Goal: Task Accomplishment & Management: Manage account settings

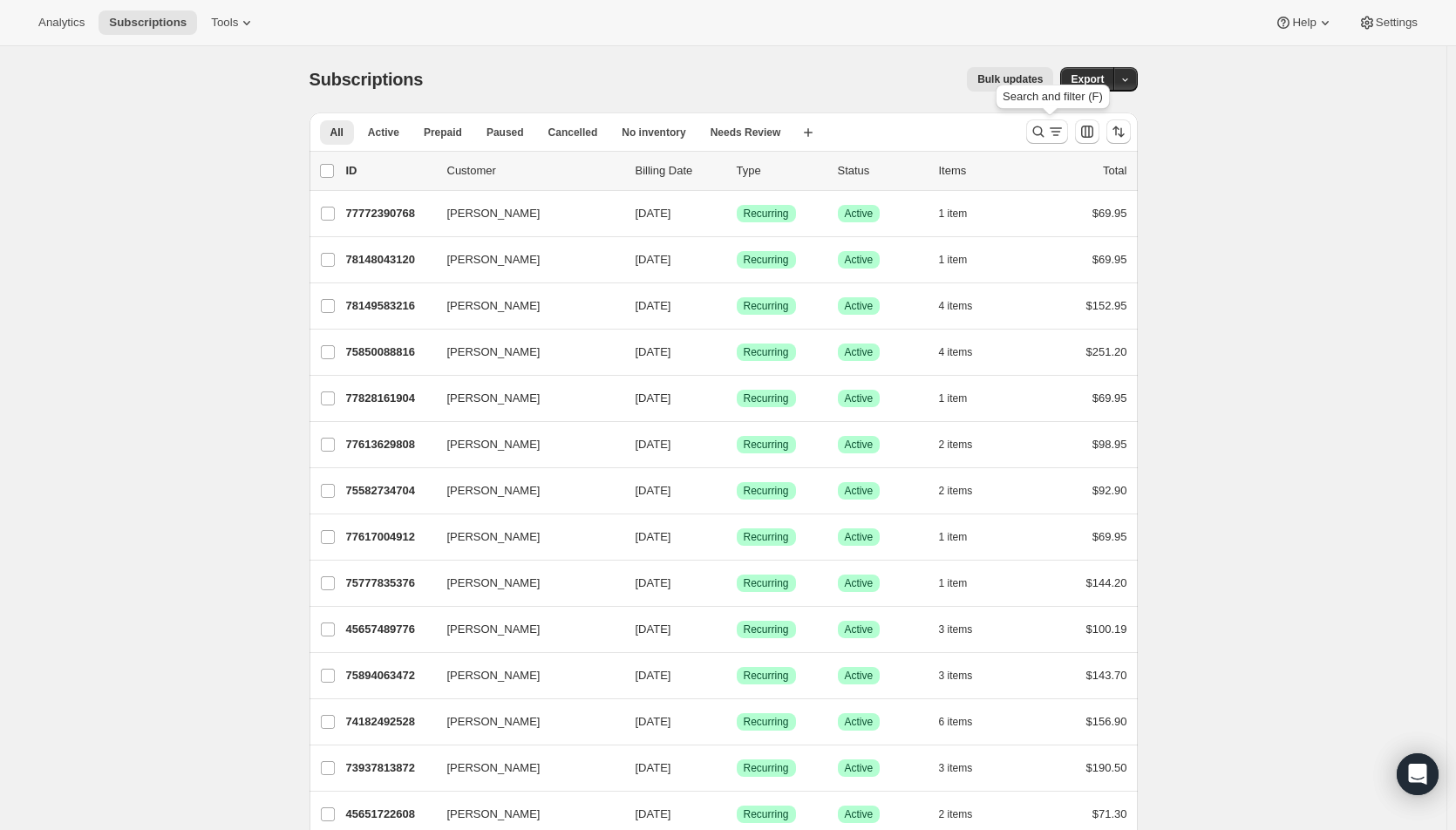
click at [1046, 137] on icon "Search and filter results" at bounding box center [1039, 131] width 17 height 17
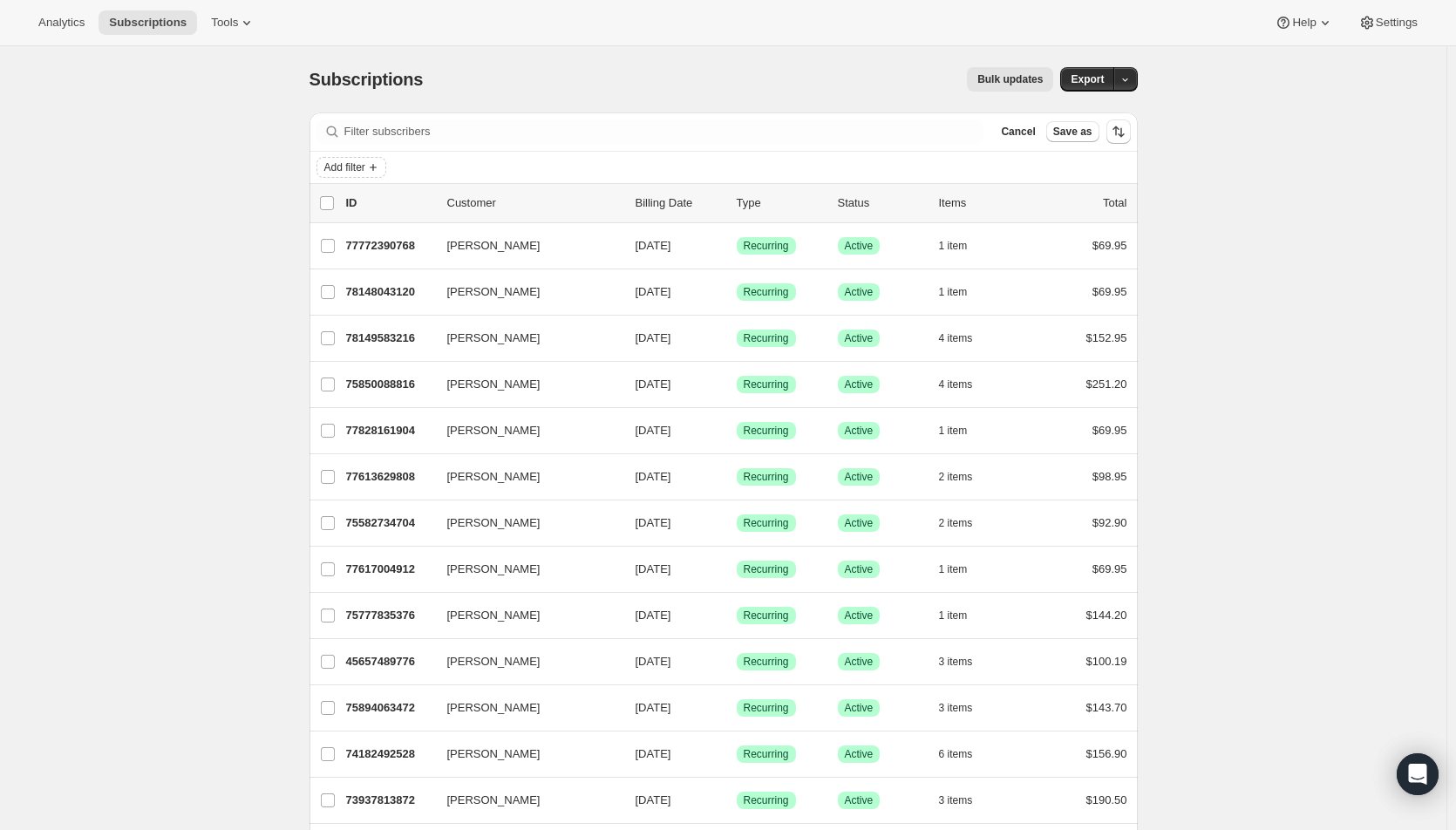
click at [363, 174] on button "Add filter" at bounding box center [350, 168] width 70 height 21
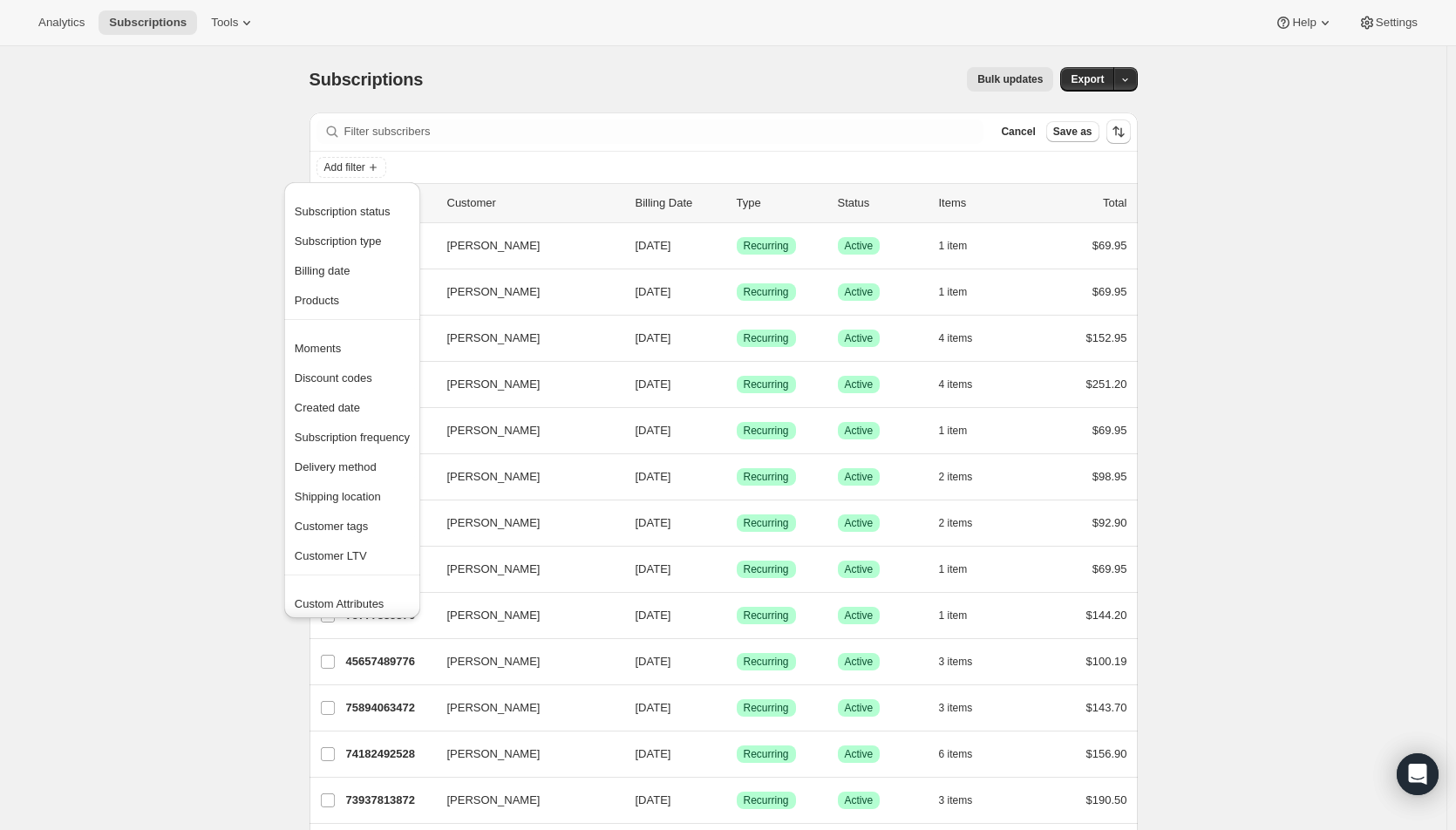
click at [365, 213] on span "Subscription status" at bounding box center [343, 211] width 96 height 13
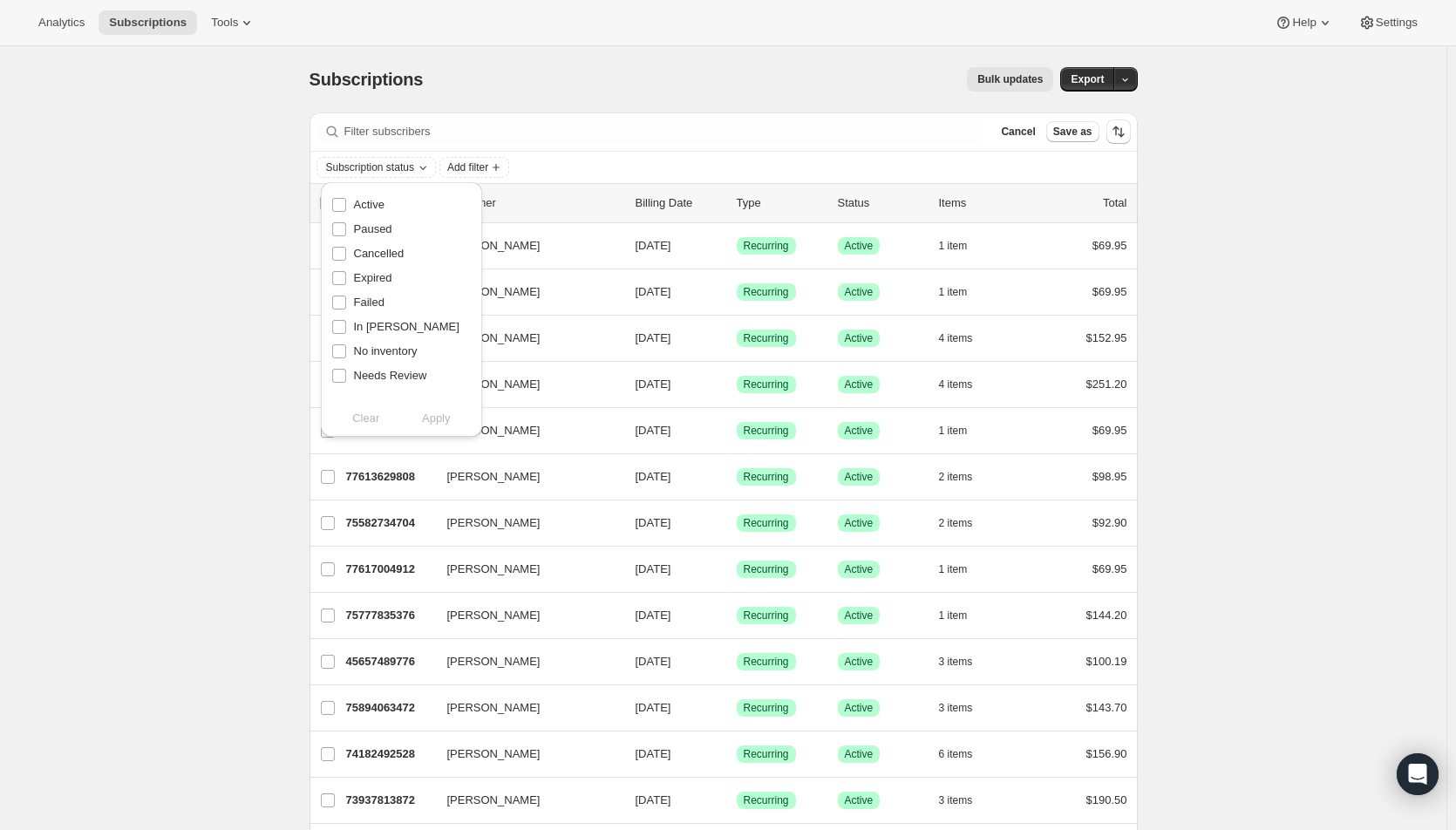
click at [368, 207] on span "Active" at bounding box center [369, 205] width 30 height 13
click at [347, 207] on input "Active" at bounding box center [339, 205] width 14 height 14
checkbox input "true"
click at [436, 420] on span "Apply" at bounding box center [436, 418] width 29 height 17
click at [499, 169] on icon "Add filter" at bounding box center [500, 168] width 14 height 14
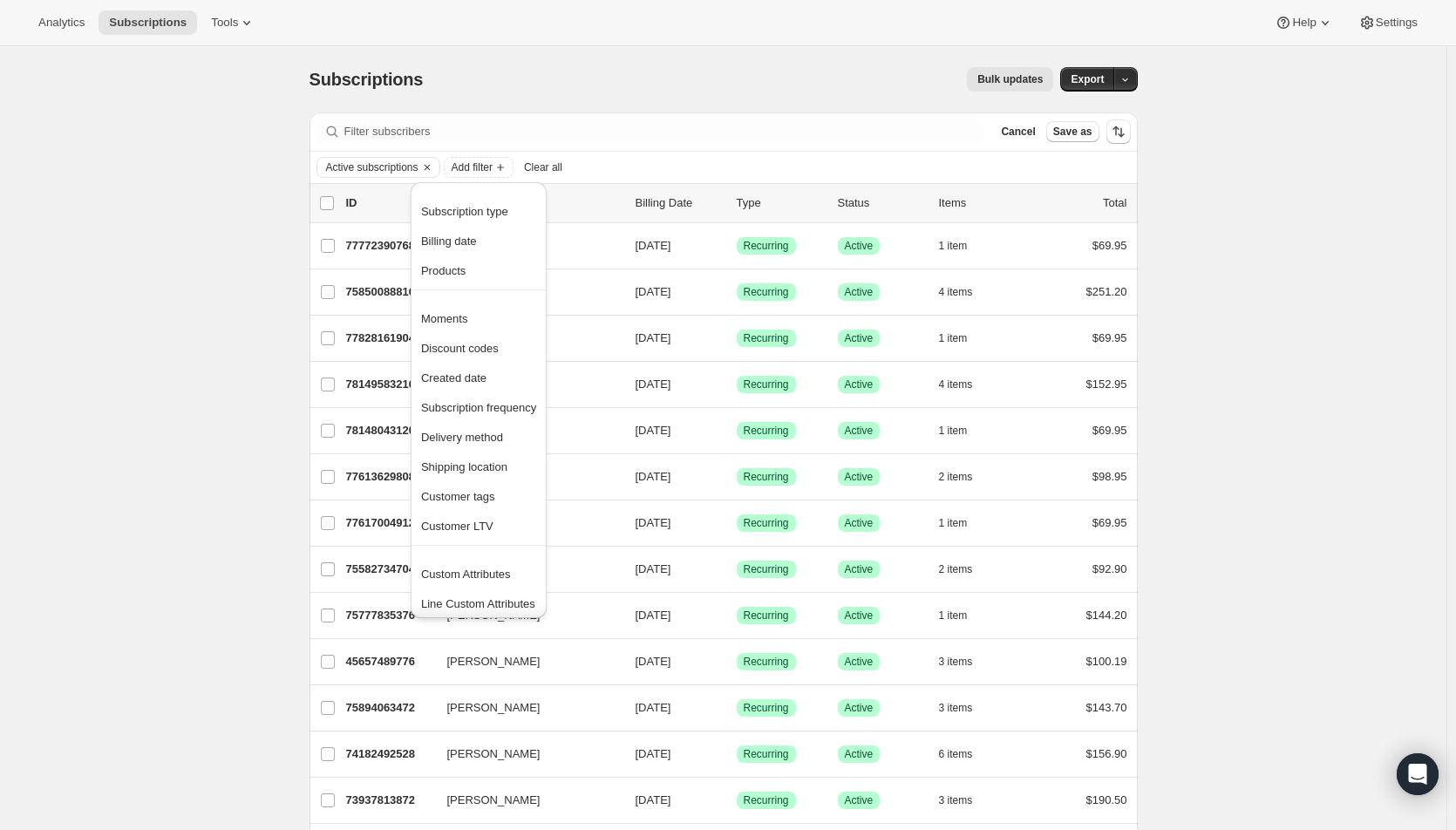
click at [455, 267] on span "Products" at bounding box center [443, 270] width 45 height 13
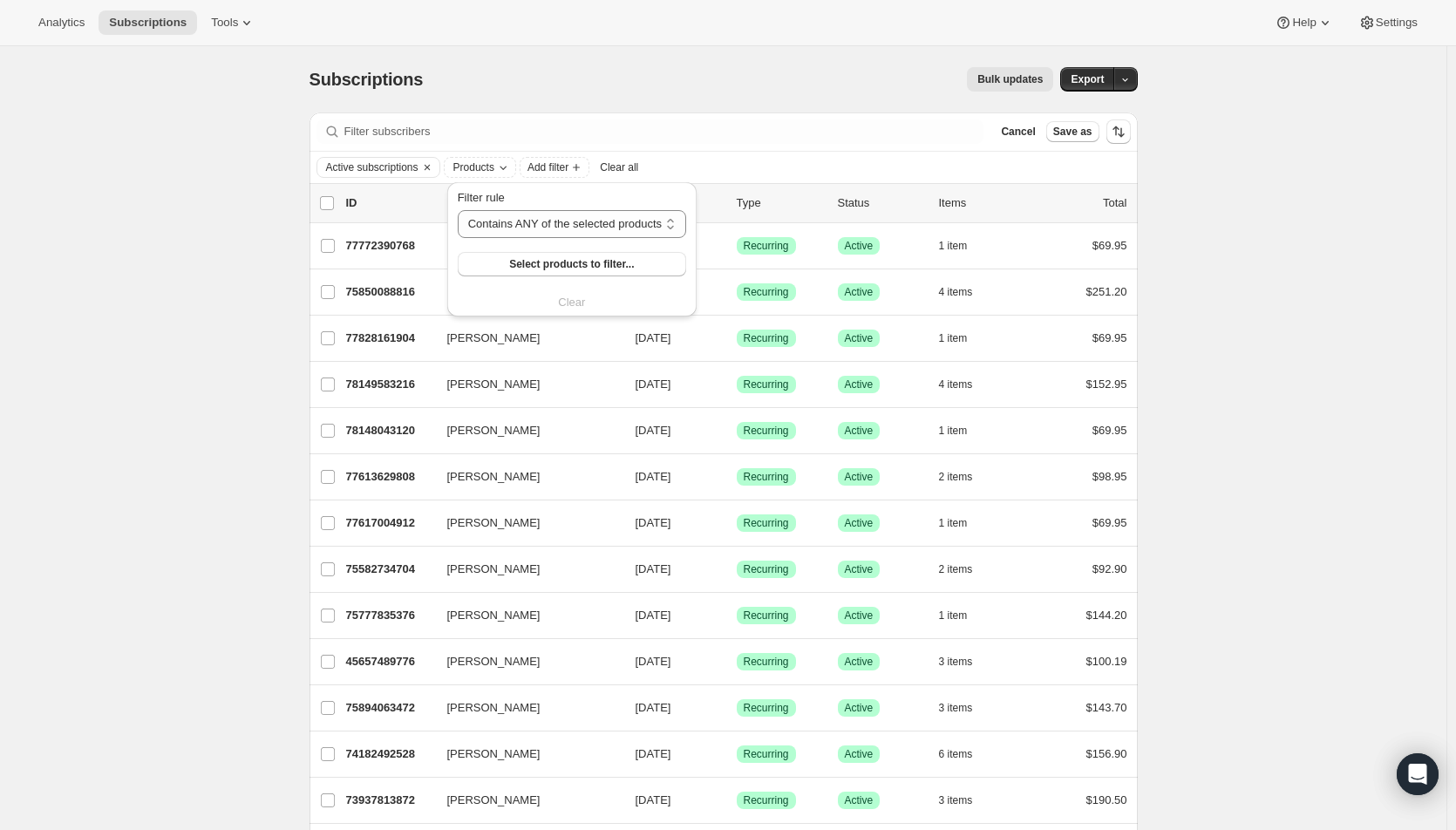
click at [511, 267] on button "Select products to filter..." at bounding box center [572, 265] width 229 height 25
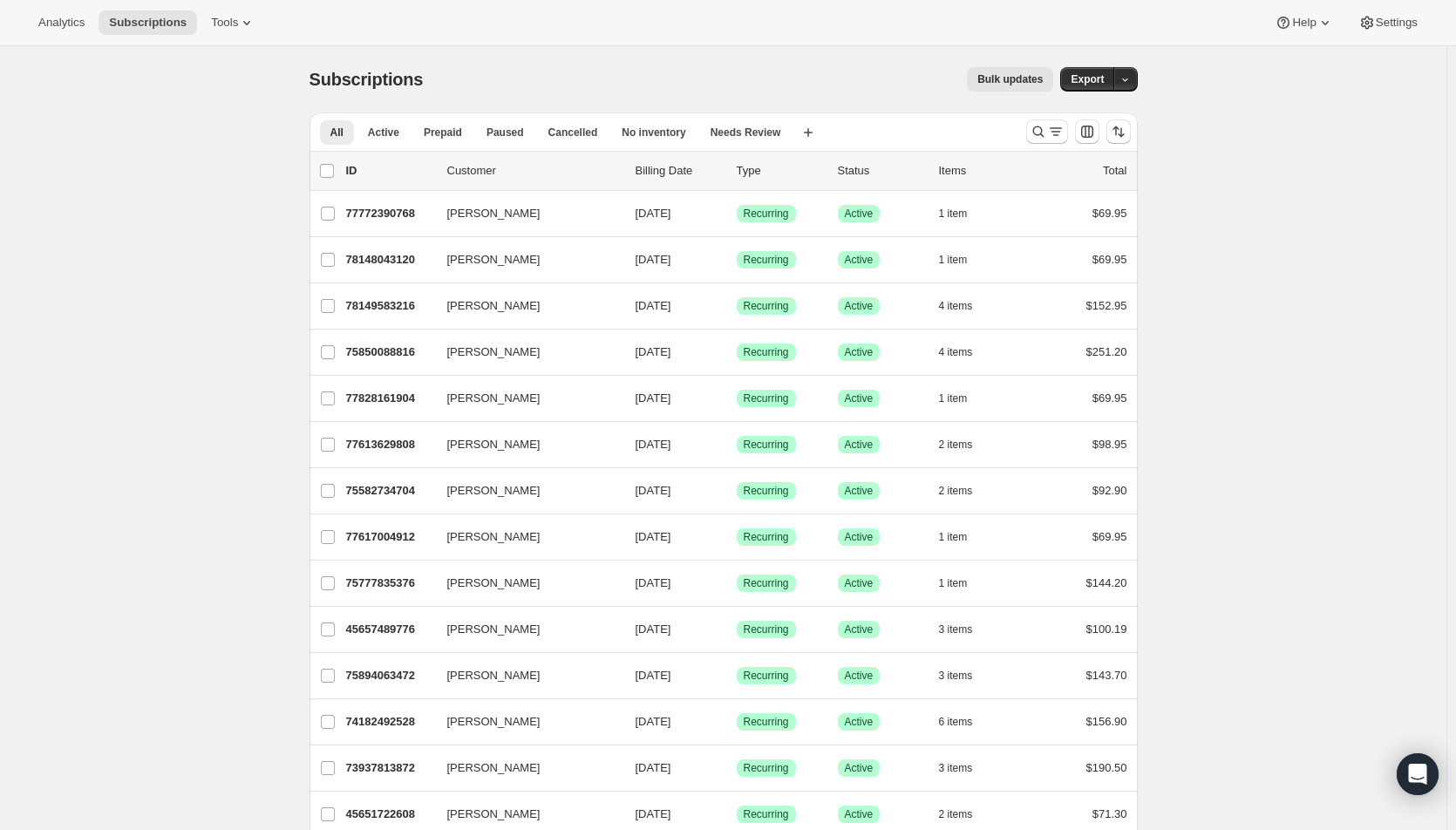
click at [1061, 133] on icon "Search and filter results" at bounding box center [1056, 131] width 17 height 17
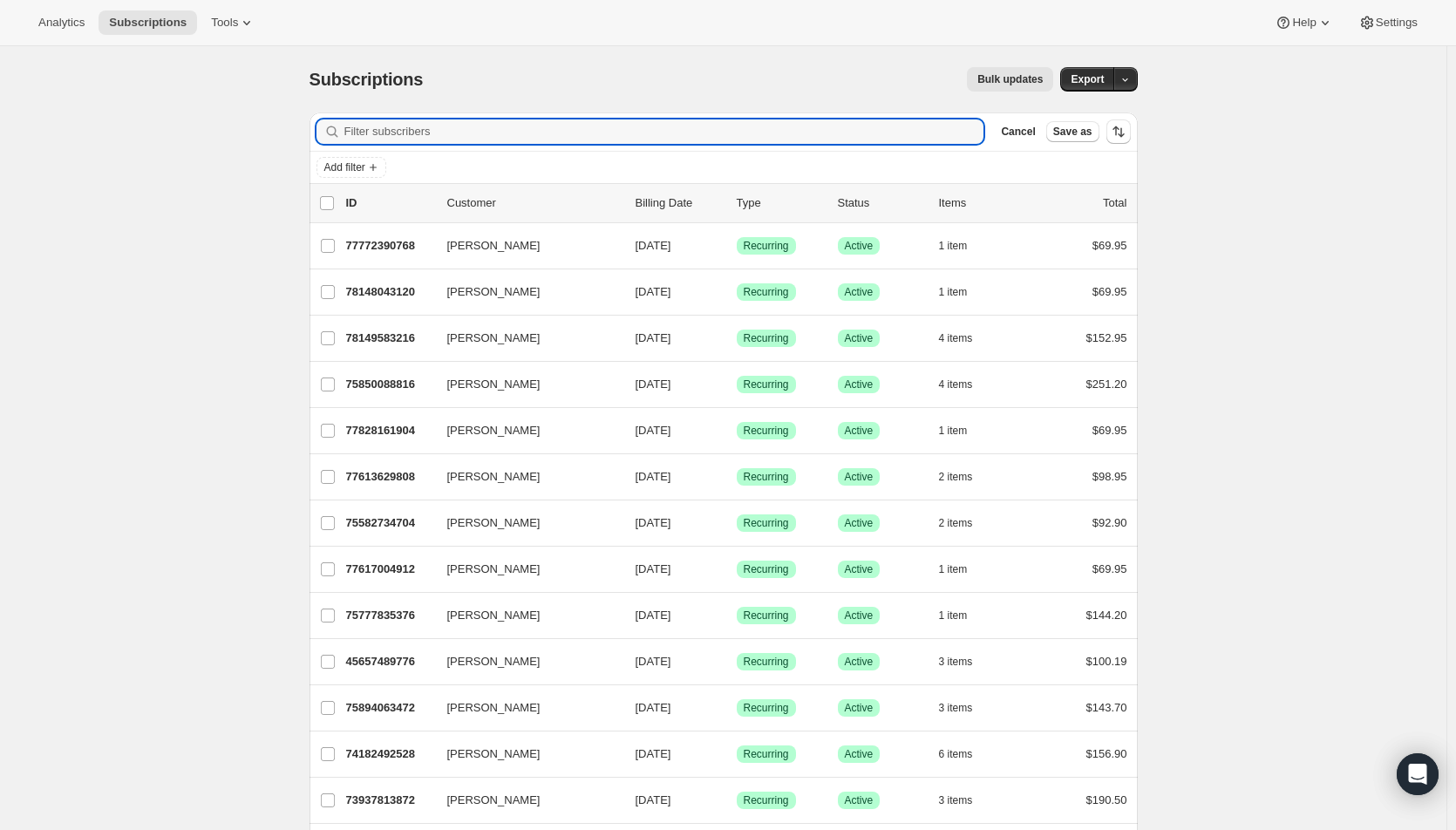
click at [362, 178] on div "Add filter" at bounding box center [724, 167] width 828 height 31
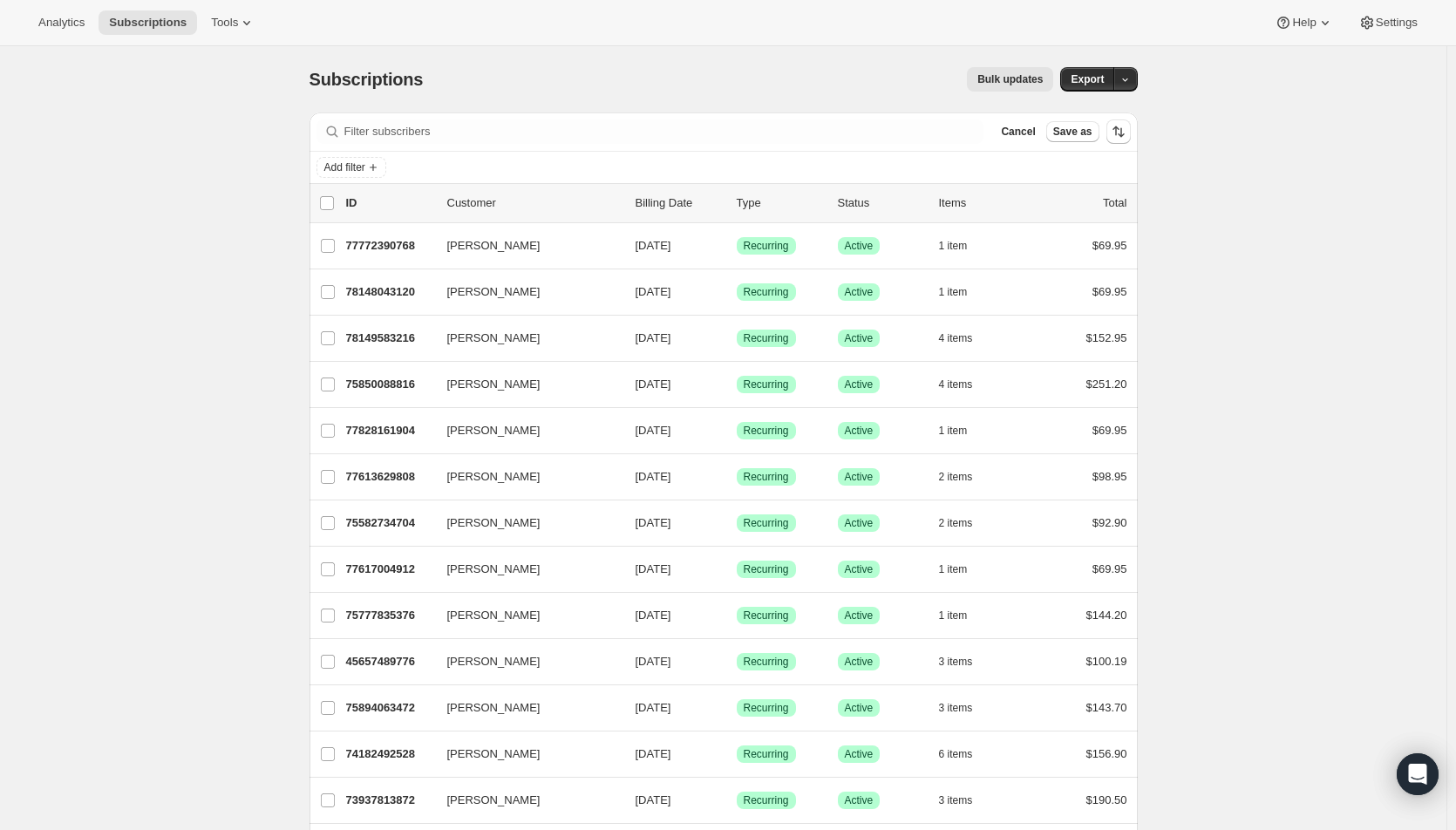
click at [365, 172] on span "Add filter" at bounding box center [345, 168] width 41 height 14
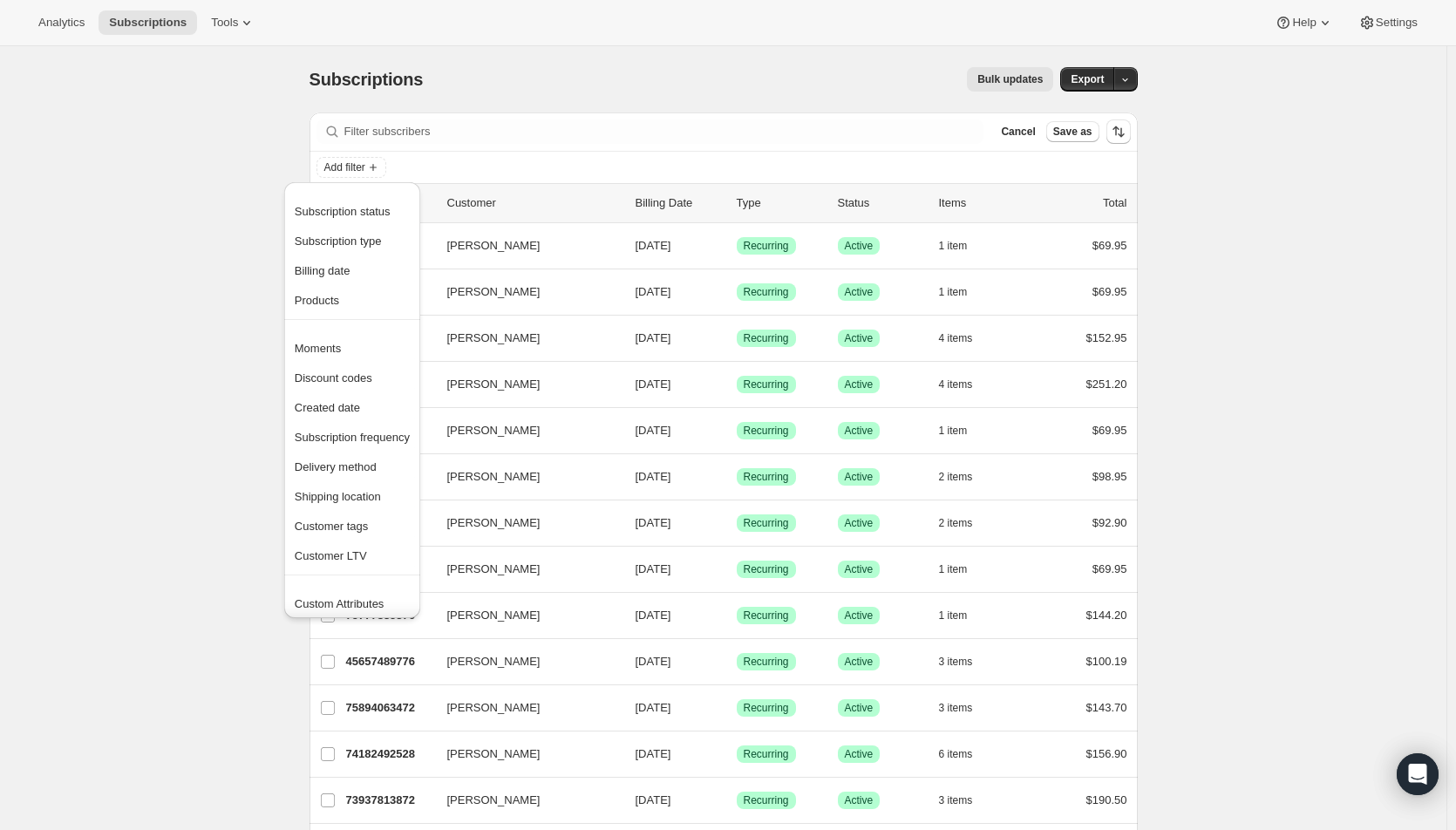
click at [375, 208] on span "Subscription status" at bounding box center [343, 211] width 96 height 13
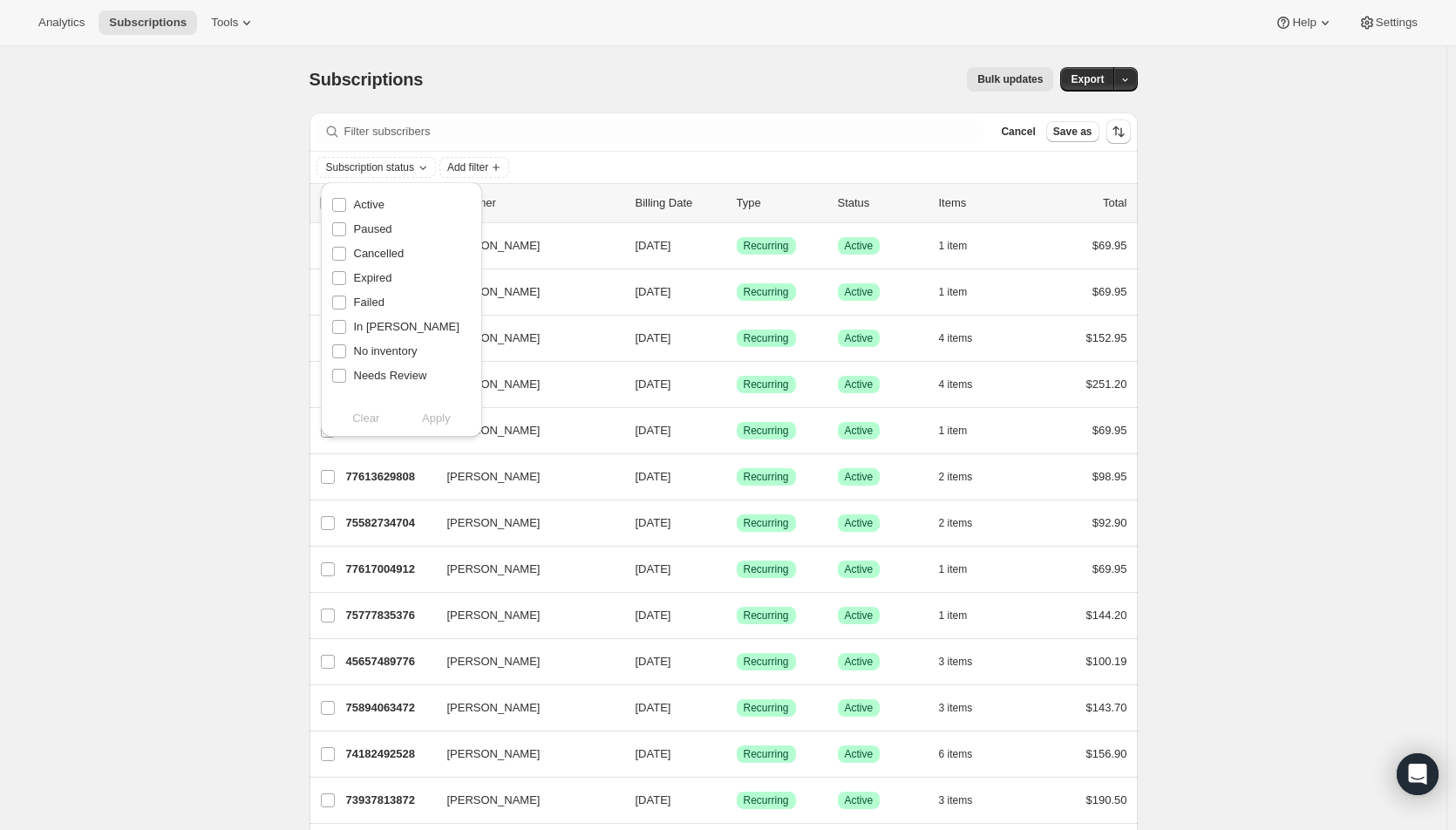
click at [382, 209] on span "Active" at bounding box center [369, 205] width 30 height 13
click at [347, 209] on input "Active" at bounding box center [339, 205] width 14 height 14
checkbox input "true"
click at [433, 412] on span "Apply" at bounding box center [436, 418] width 29 height 17
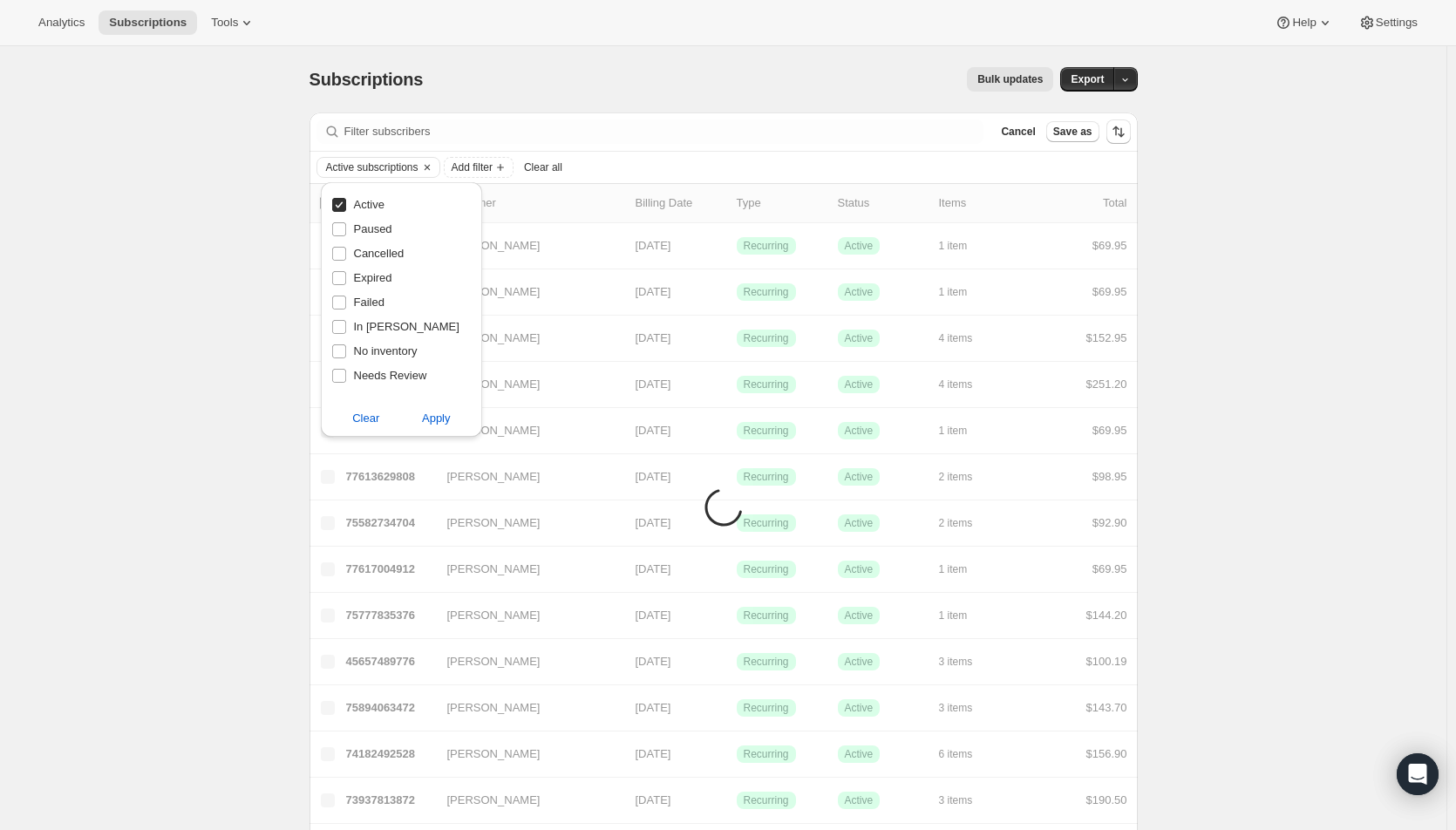
click at [475, 170] on span "Add filter" at bounding box center [471, 168] width 41 height 14
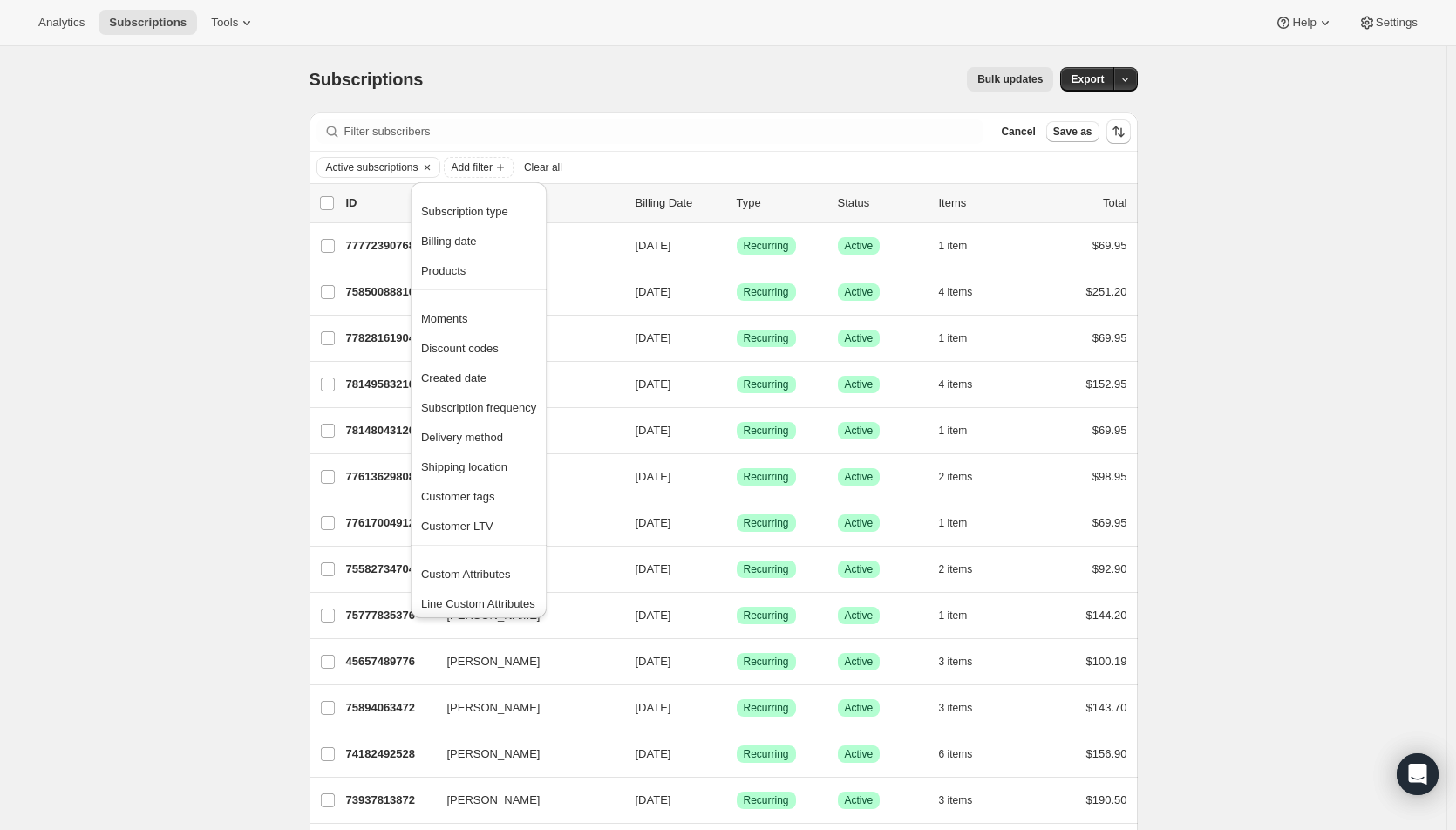
click at [441, 274] on span "Products" at bounding box center [443, 270] width 45 height 13
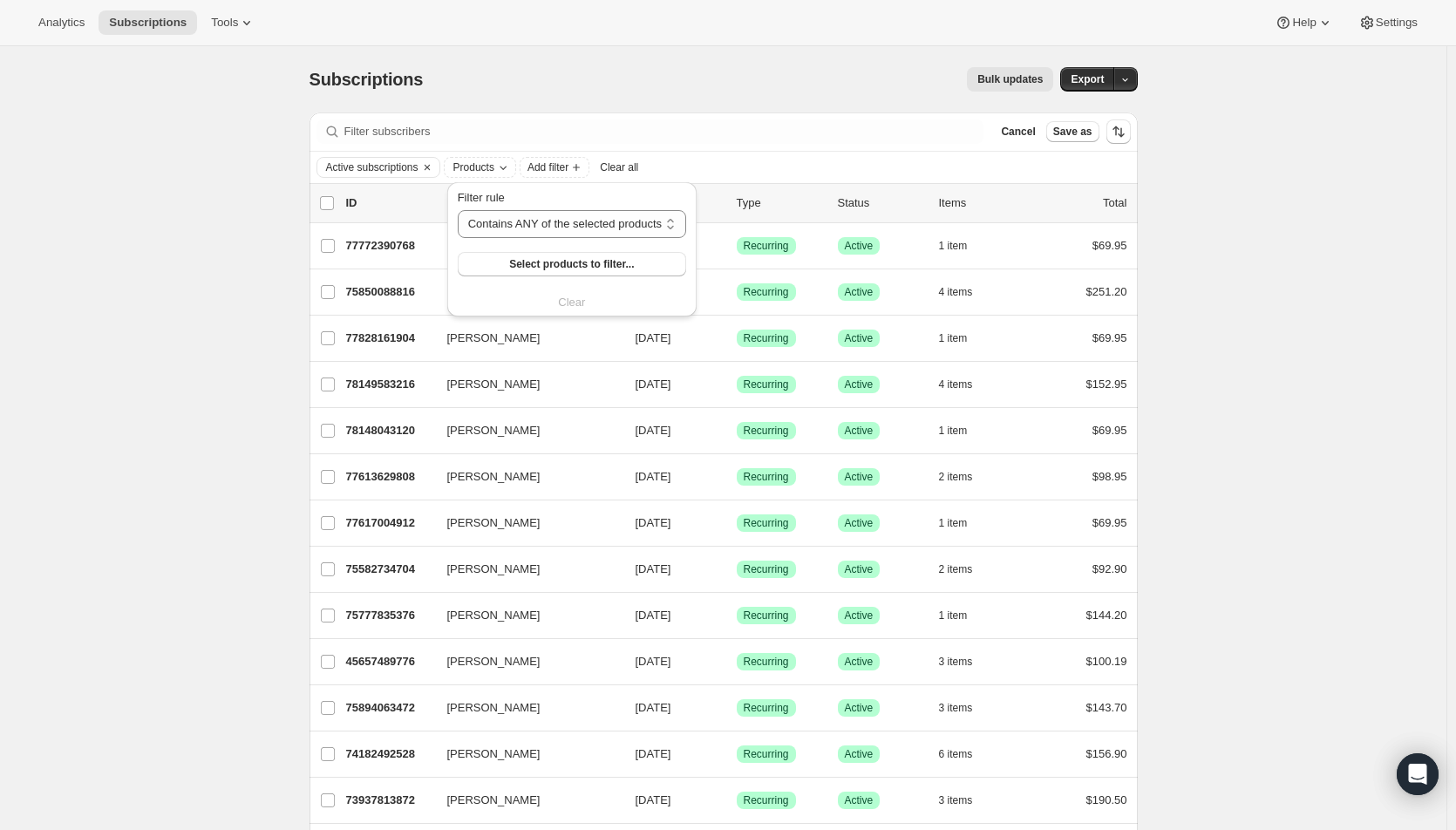
click at [477, 268] on button "Select products to filter..." at bounding box center [572, 265] width 229 height 25
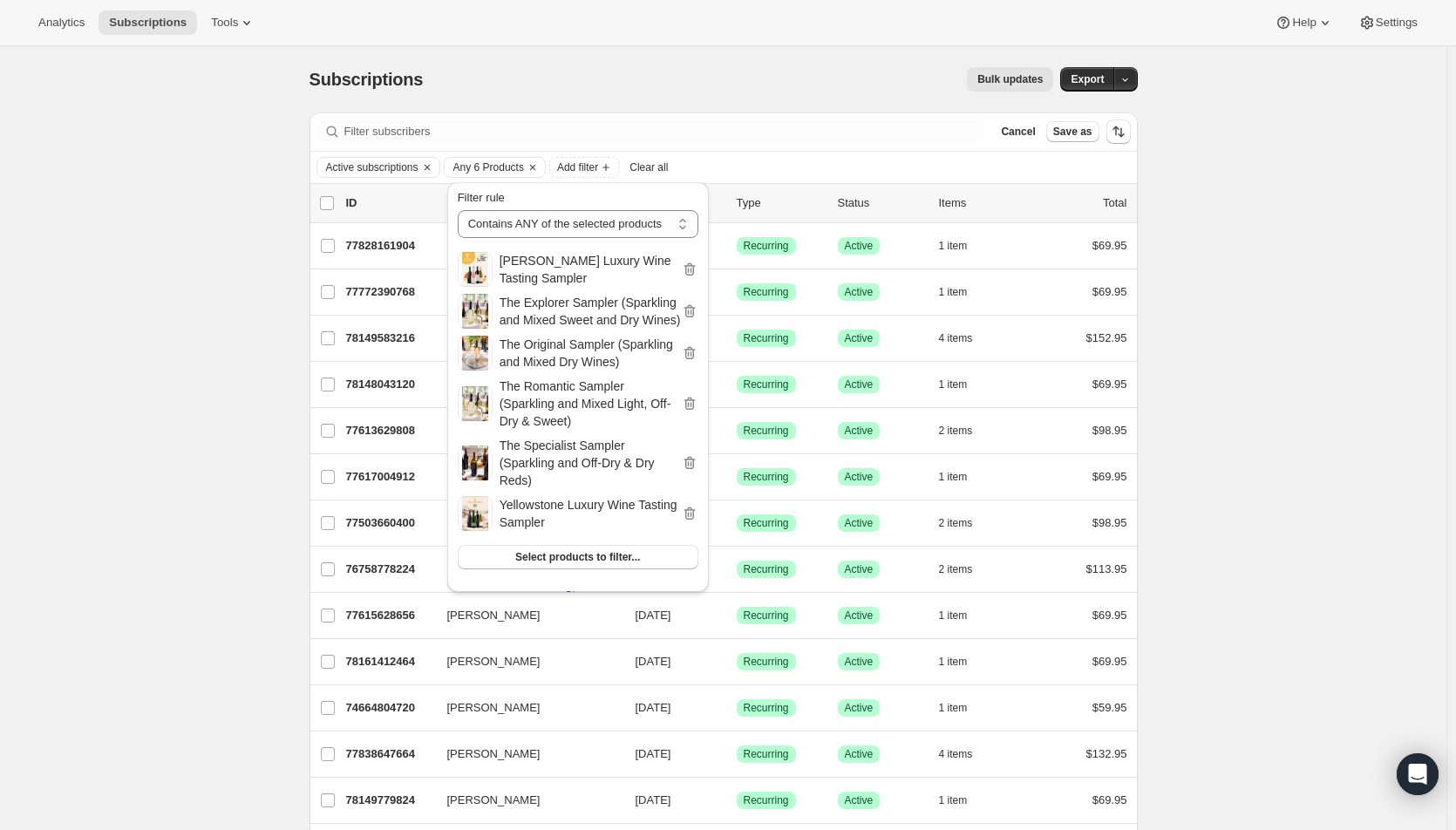
click at [1092, 88] on button "Export" at bounding box center [1087, 80] width 54 height 25
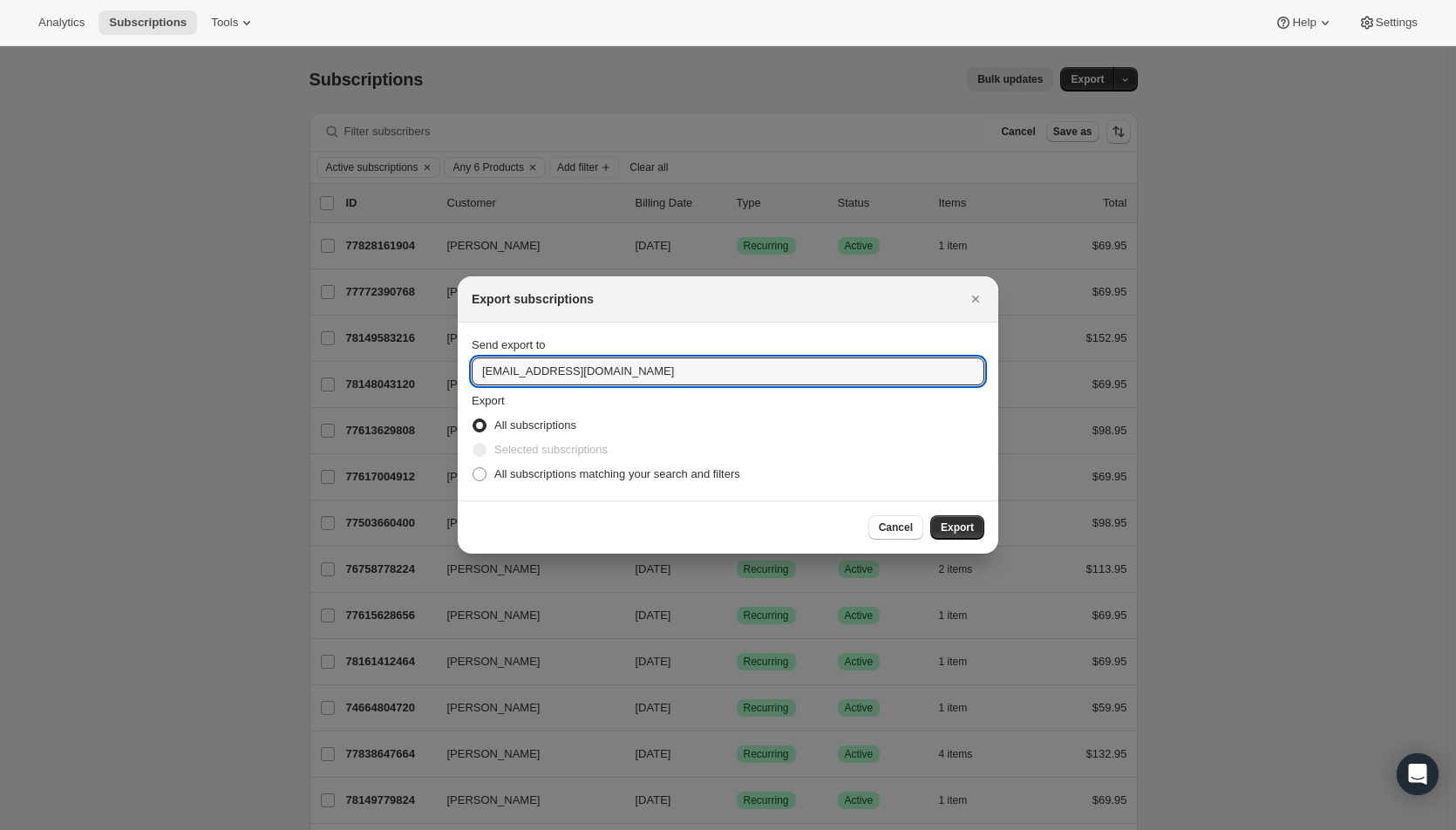
drag, startPoint x: 505, startPoint y: 367, endPoint x: 460, endPoint y: 369, distance: 45.0
click at [460, 369] on section "Send export to hello@wineshopathome.com Export All subscriptions Selected subsc…" at bounding box center [728, 411] width 541 height 178
type input "mfletcher@wineshopathome.com"
click at [534, 473] on span "All subscriptions matching your search and filters" at bounding box center [617, 474] width 246 height 13
click at [473, 468] on input "All subscriptions matching your search and filters" at bounding box center [472, 467] width 1 height 1
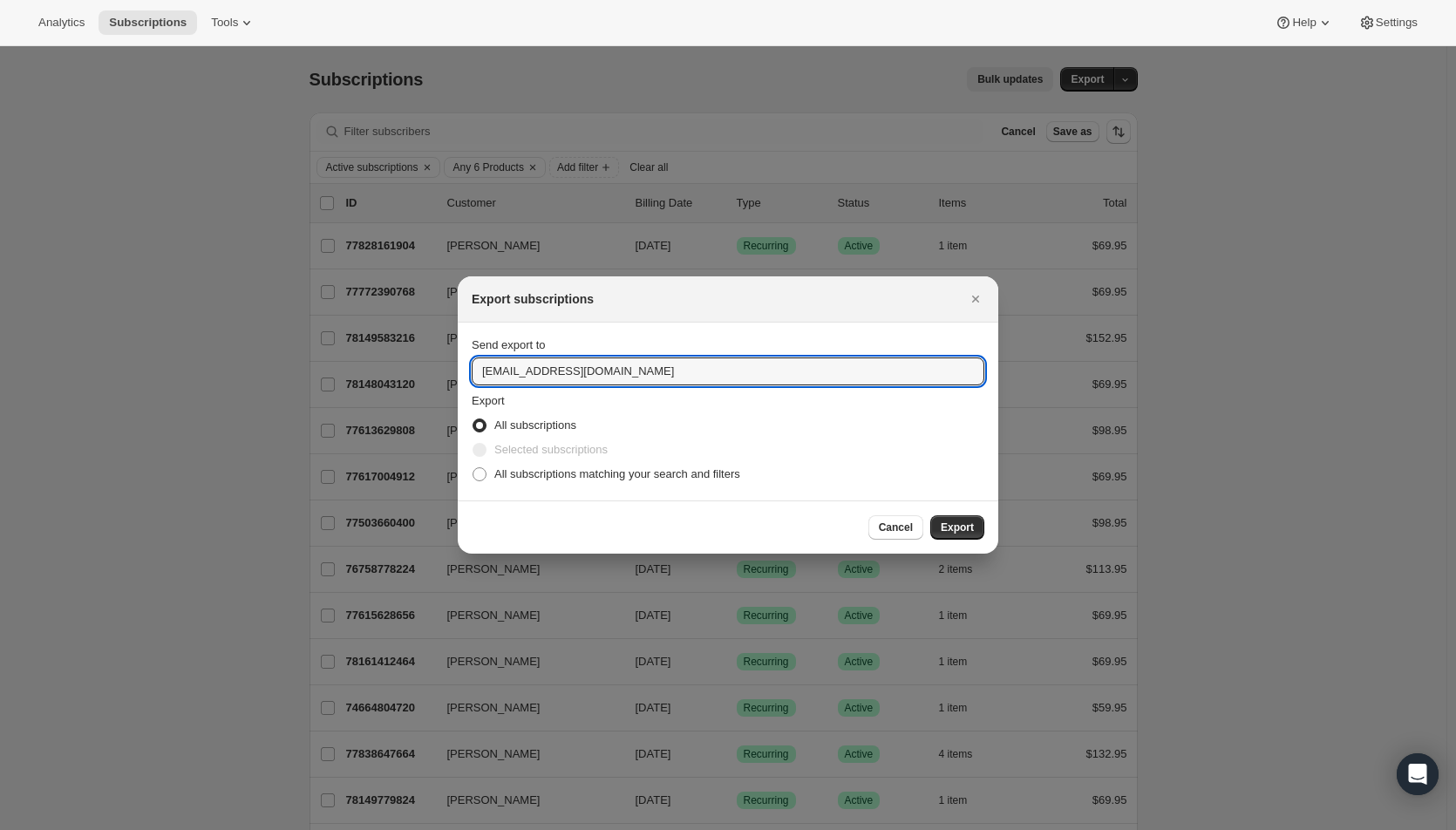
radio input "true"
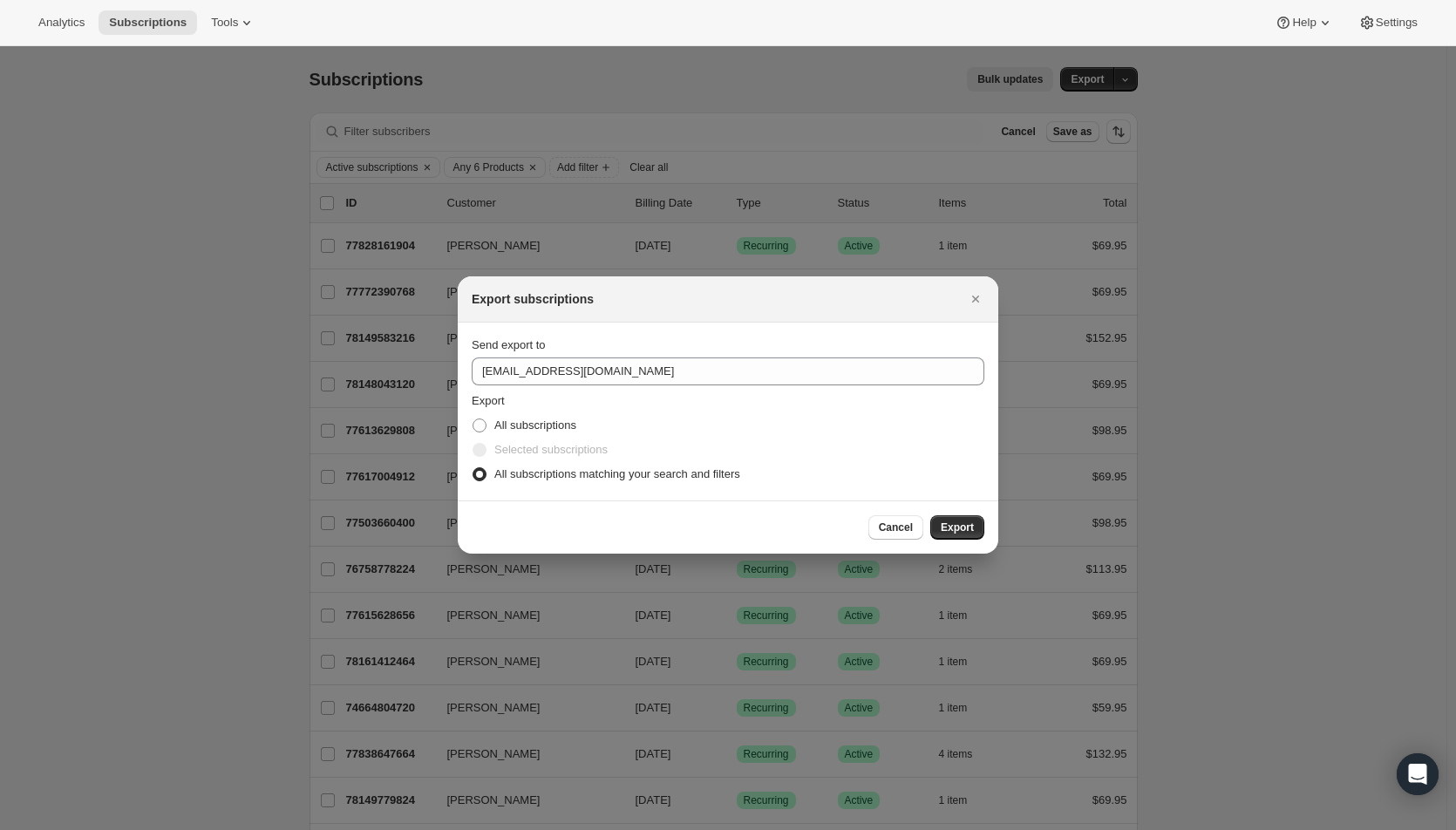
click at [953, 530] on span "Export" at bounding box center [957, 527] width 33 height 14
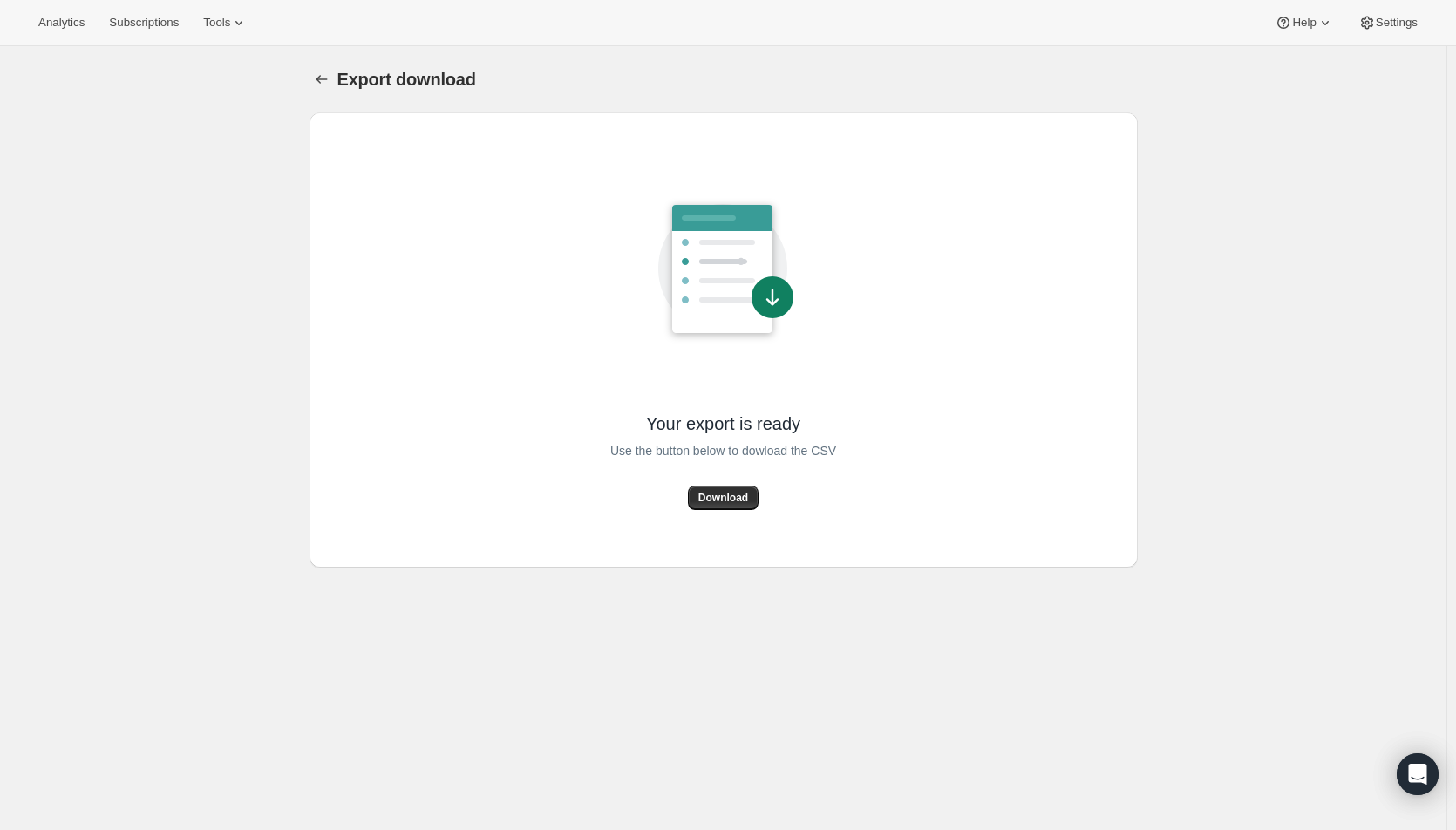
click at [727, 493] on span "Download" at bounding box center [724, 498] width 50 height 14
click at [1216, 425] on div "Export download. This page is ready Export download Your export is ready Use th…" at bounding box center [723, 462] width 1446 height 830
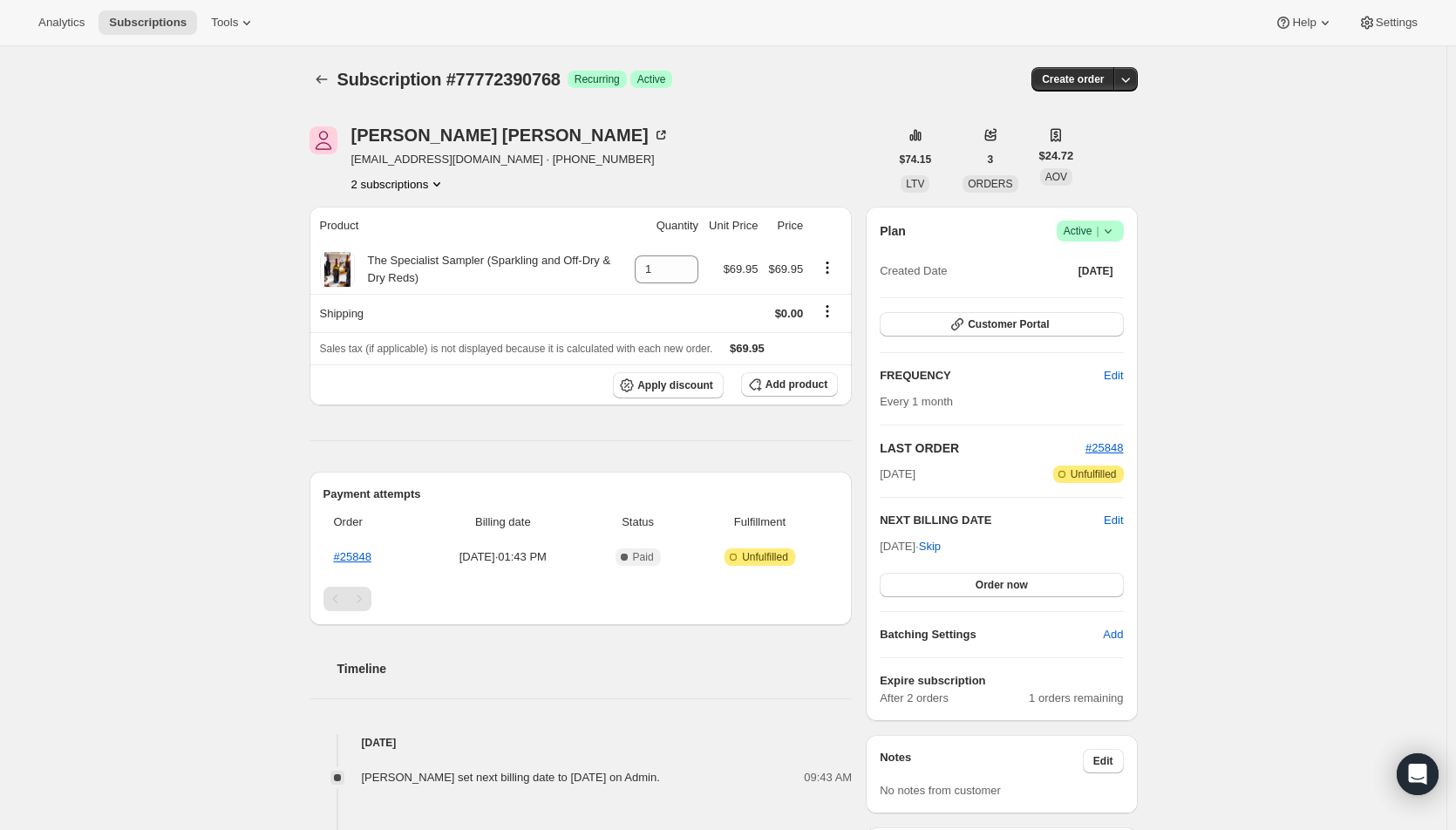
click at [958, 584] on button "Order now" at bounding box center [1002, 585] width 244 height 25
click at [958, 584] on button "Click to confirm" at bounding box center [1002, 585] width 244 height 25
click at [962, 586] on button "Order now" at bounding box center [1002, 585] width 244 height 25
click at [962, 586] on button "Click to confirm" at bounding box center [1002, 585] width 244 height 25
click at [969, 585] on button "Order now" at bounding box center [1002, 585] width 244 height 25
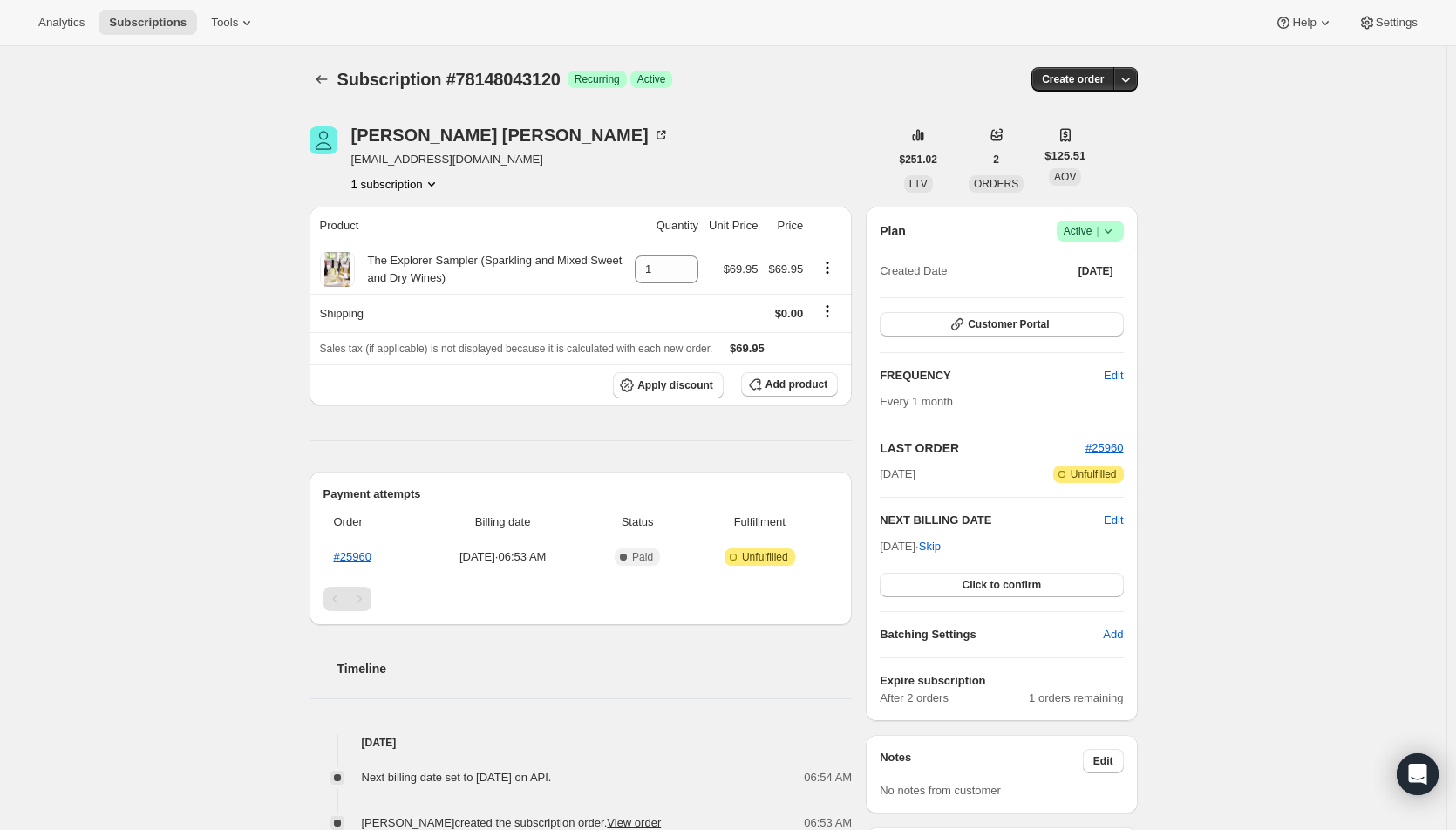
click at [969, 585] on span "Click to confirm" at bounding box center [1001, 584] width 79 height 14
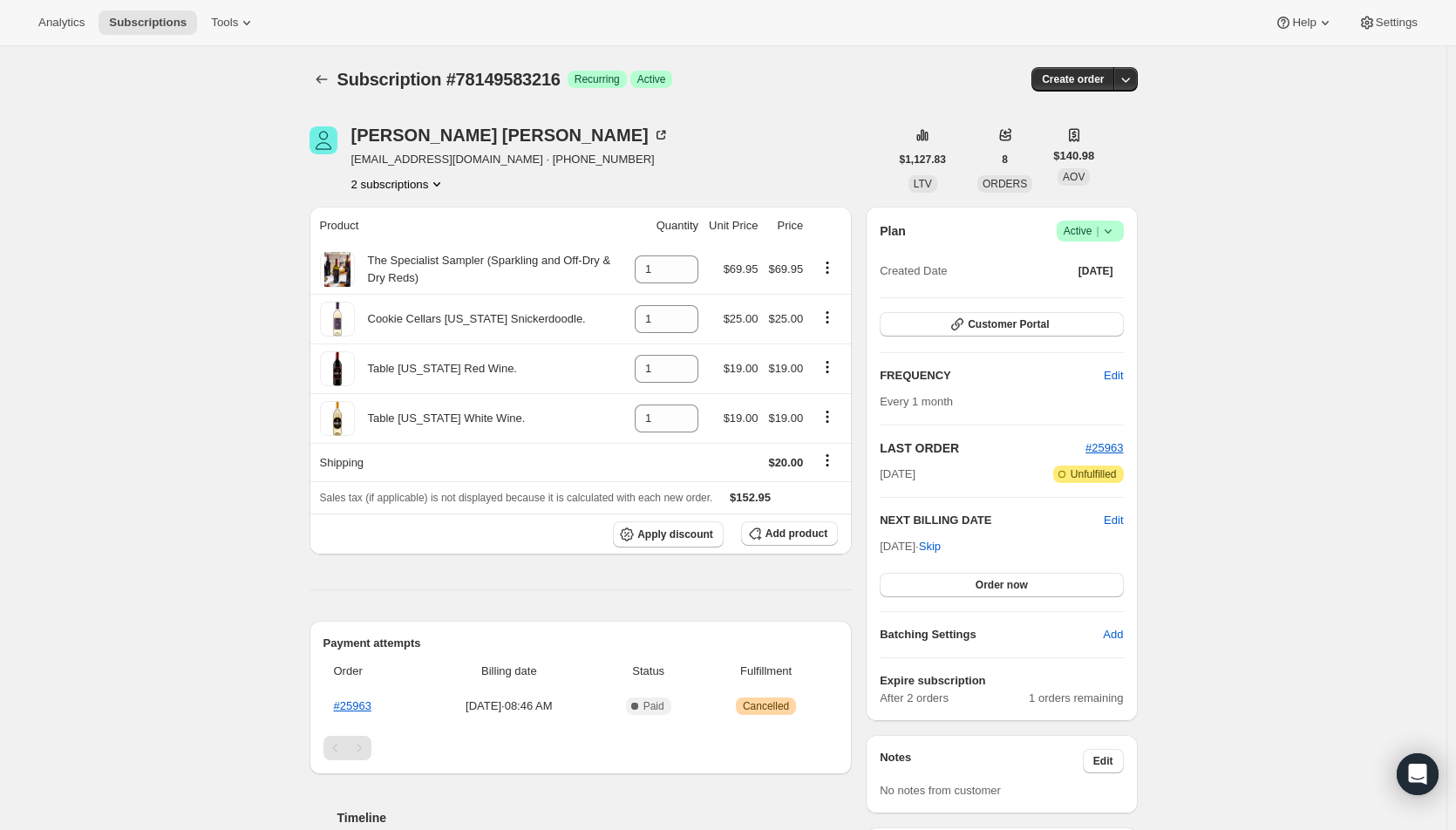
click at [992, 583] on span "Order now" at bounding box center [1002, 584] width 52 height 14
click at [992, 583] on span "Click to confirm" at bounding box center [1001, 584] width 79 height 14
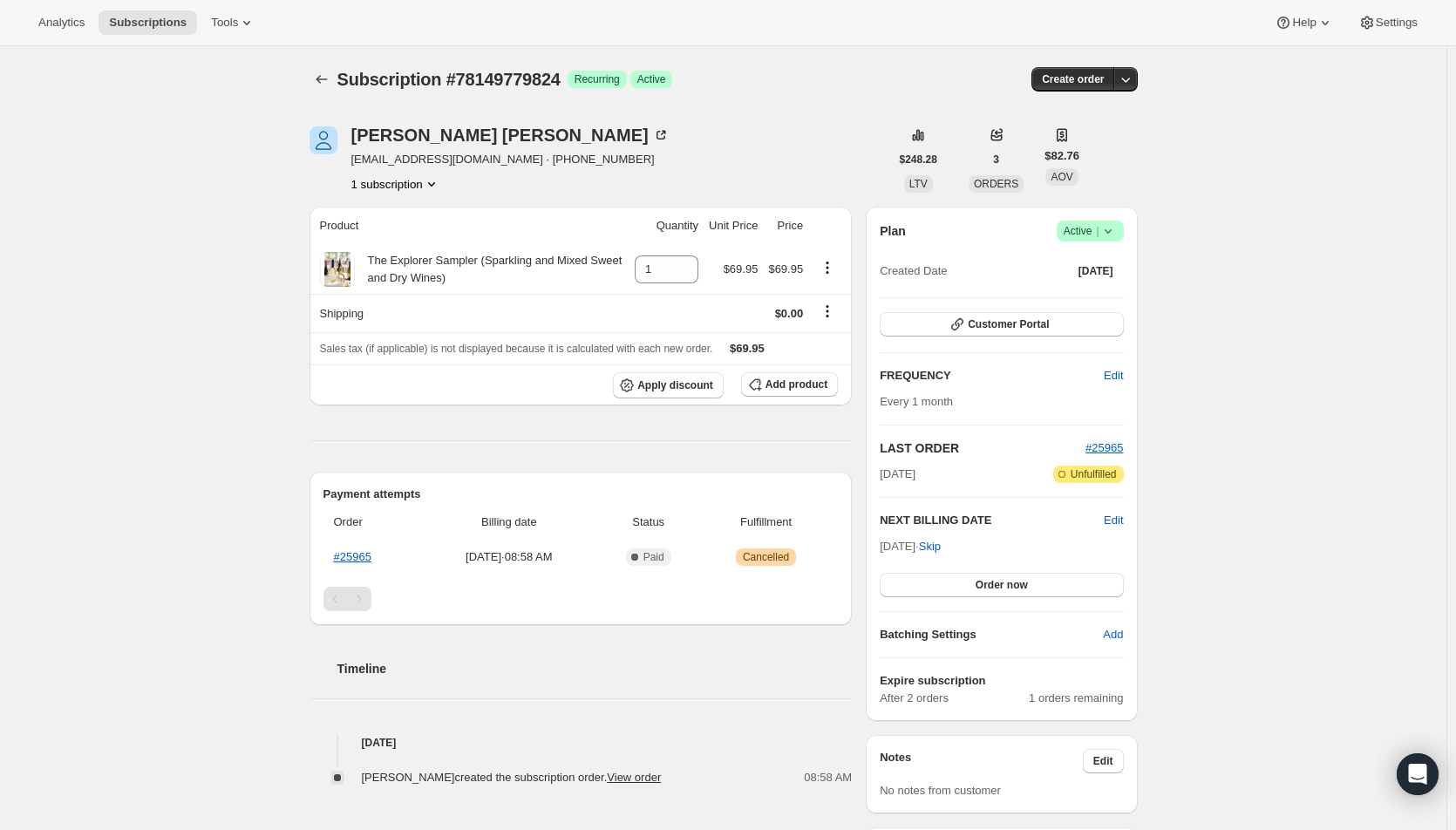
click at [1122, 520] on span "Edit" at bounding box center [1113, 521] width 19 height 17
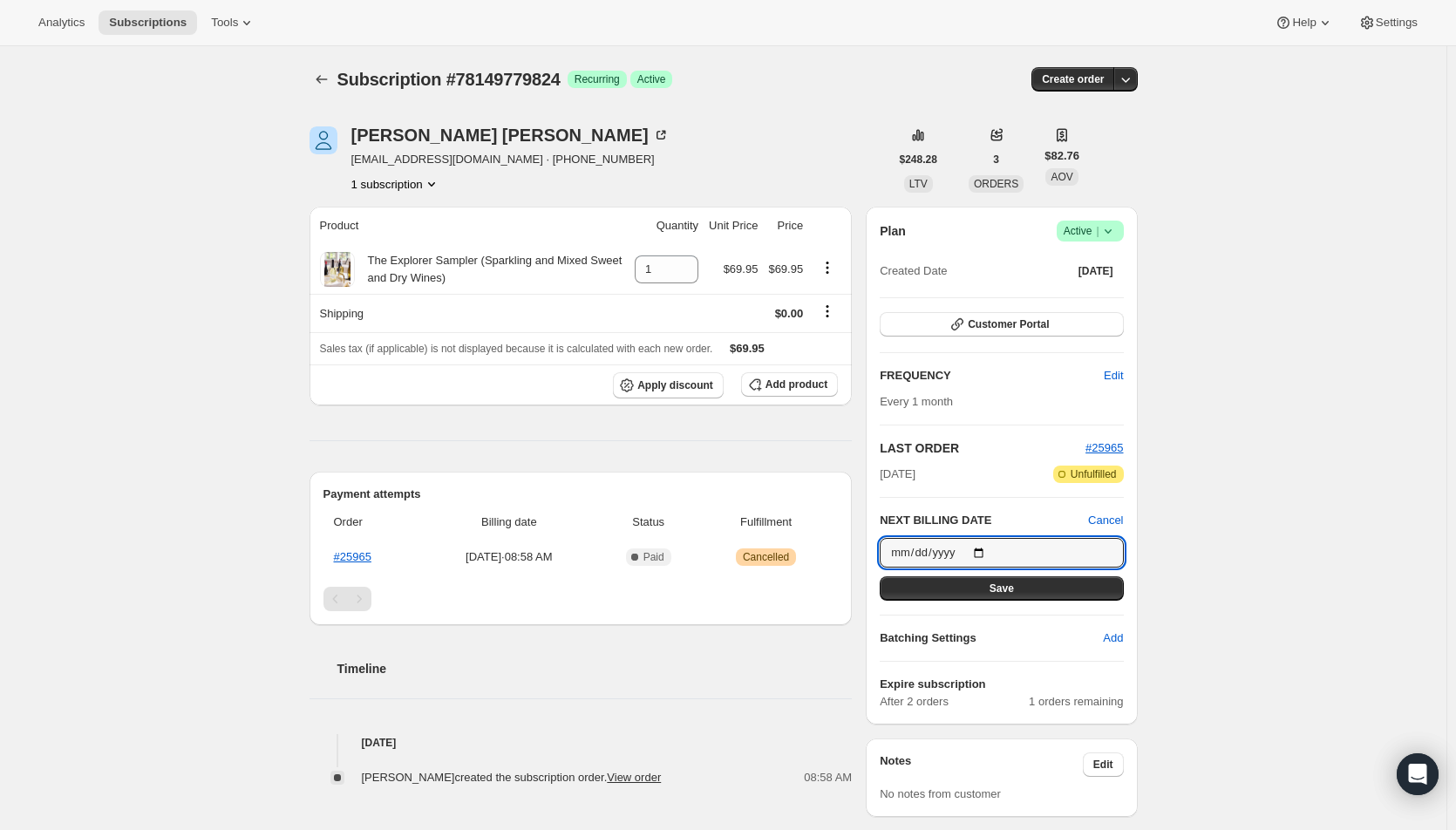
click at [980, 554] on input "2025-09-12" at bounding box center [1002, 552] width 244 height 30
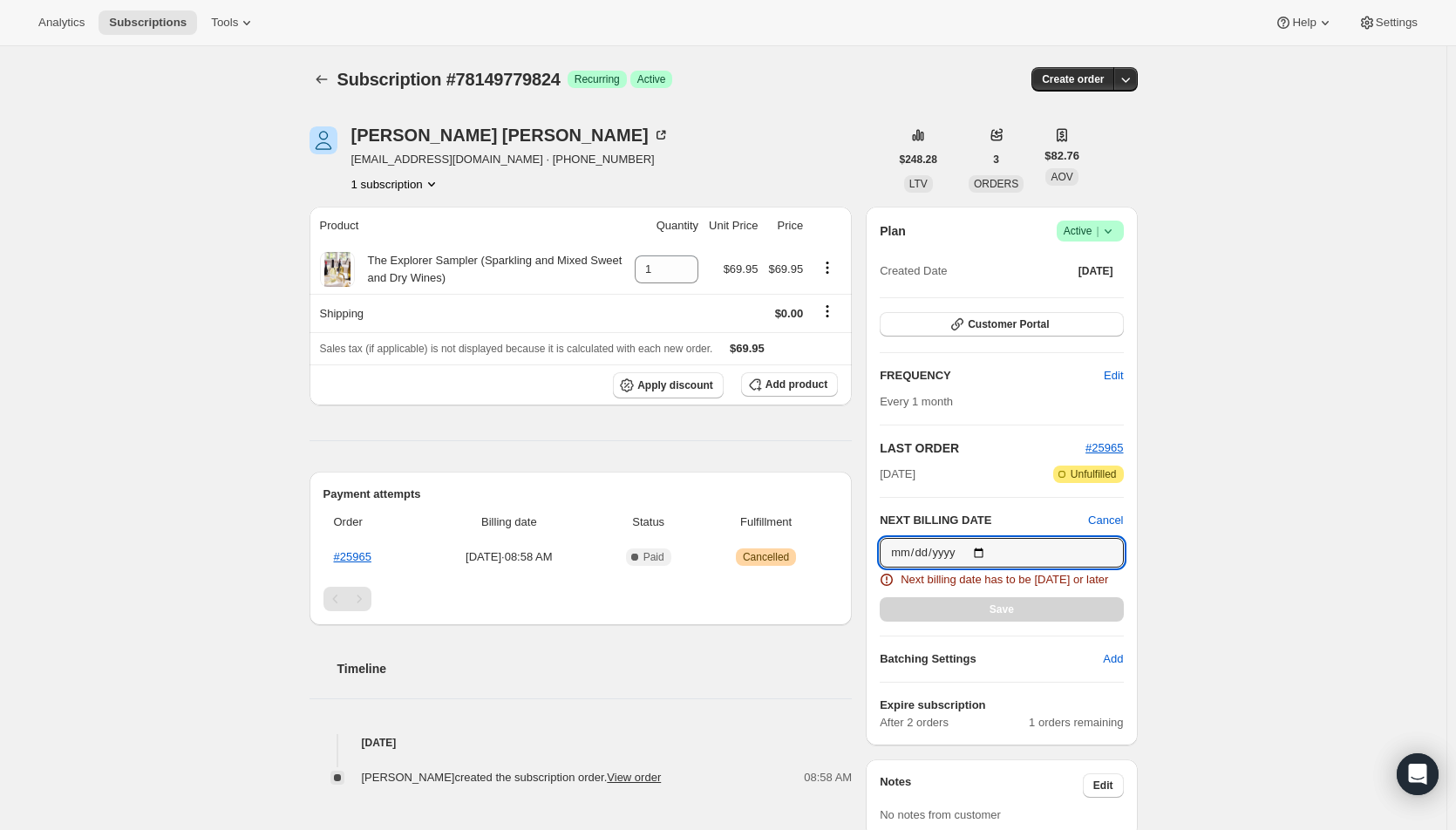
type input "2025-08-15"
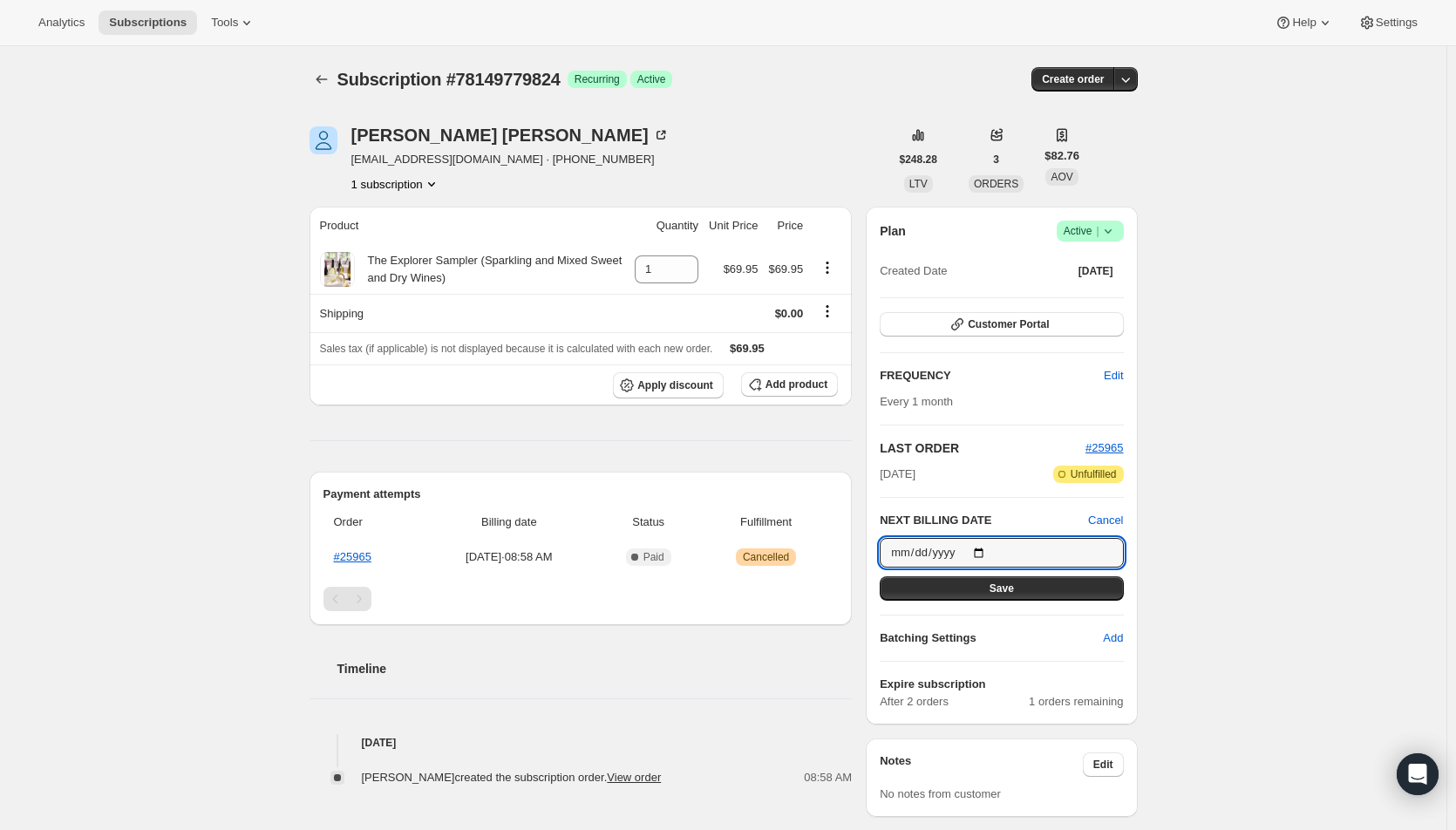
click at [1021, 585] on button "Save" at bounding box center [1002, 588] width 244 height 25
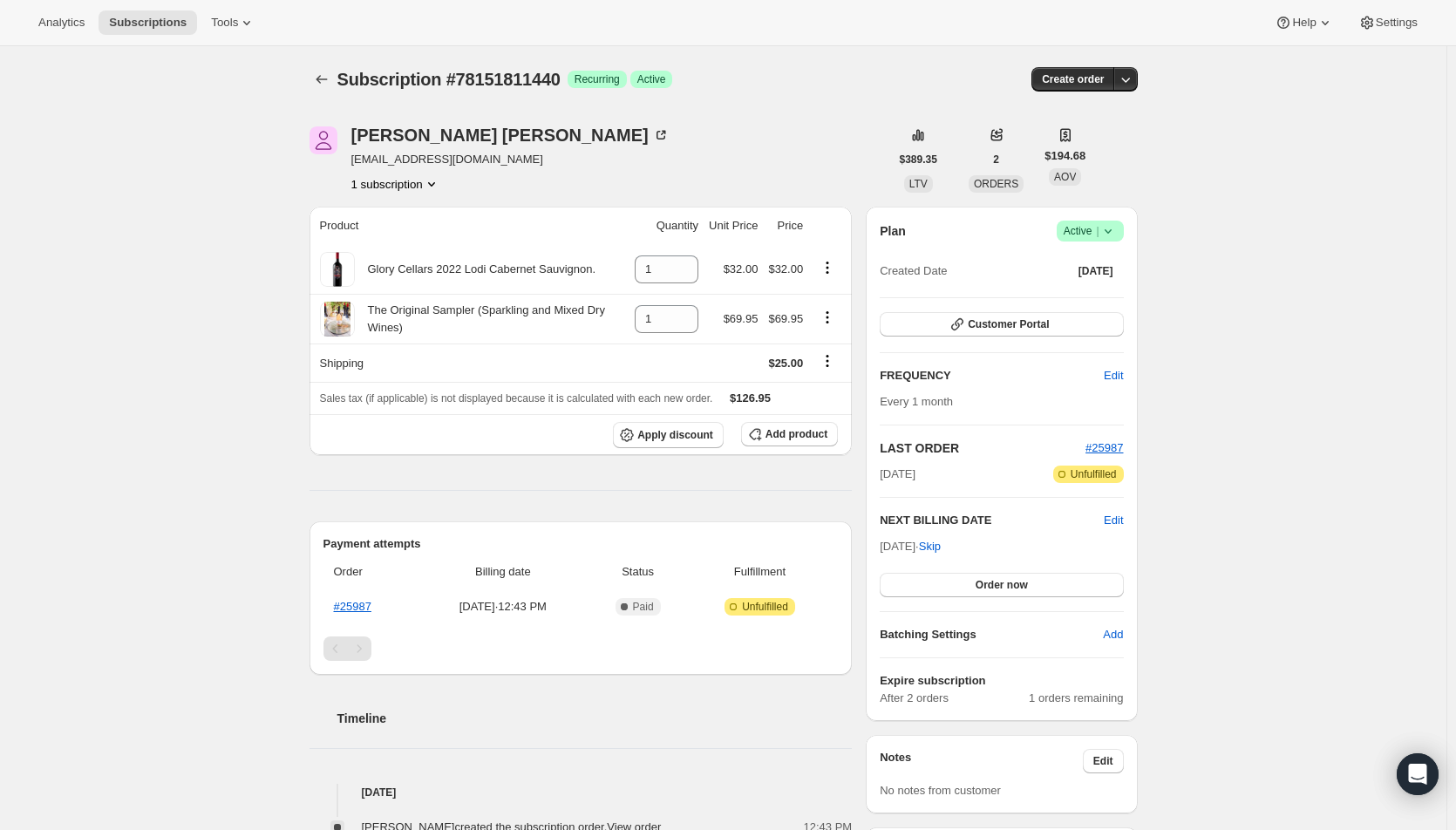
click at [979, 584] on button "Order now" at bounding box center [1002, 585] width 244 height 25
click at [979, 584] on span "Click to confirm" at bounding box center [1001, 584] width 79 height 14
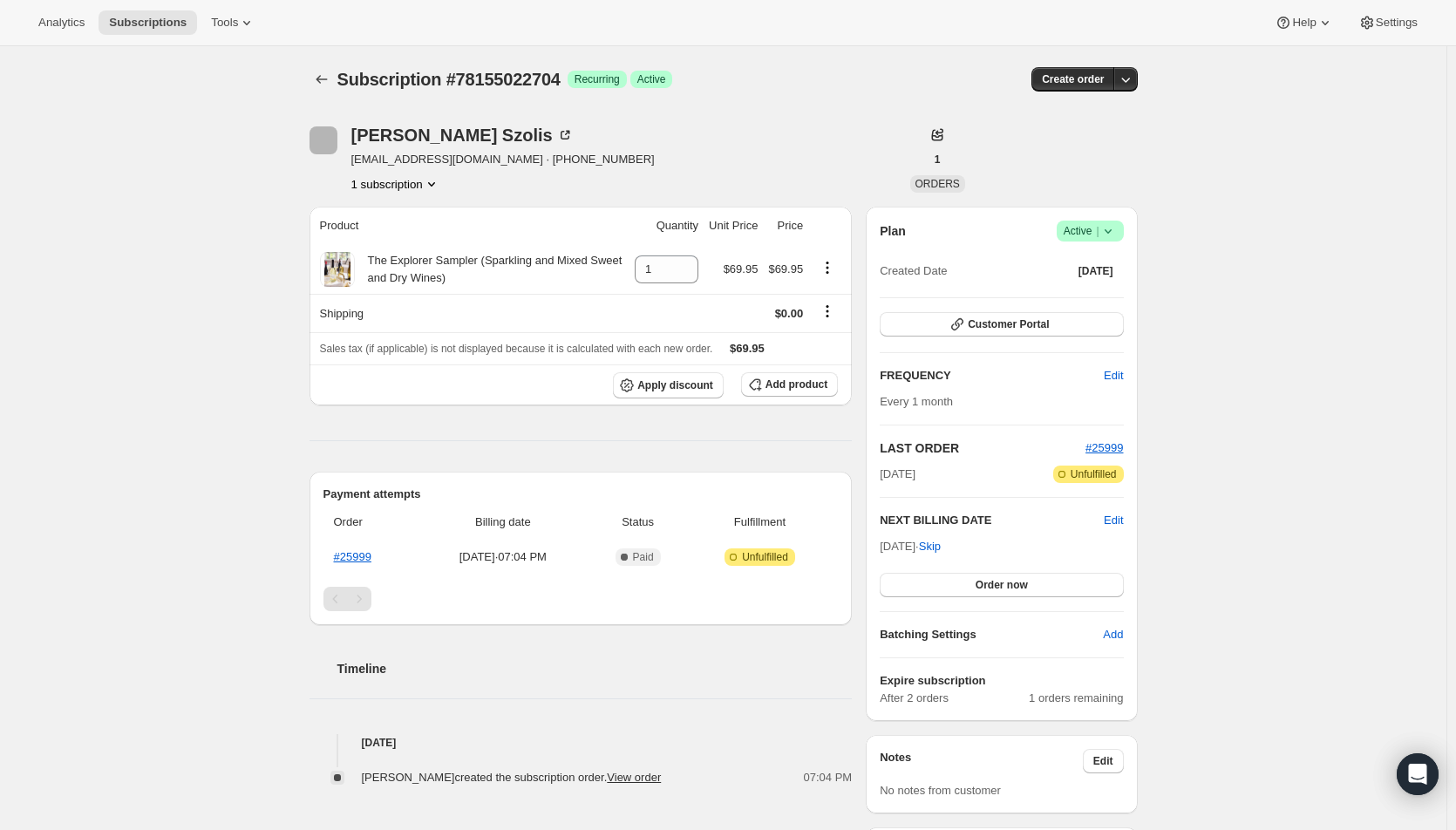
click at [1055, 587] on button "Order now" at bounding box center [1002, 585] width 244 height 25
click at [1055, 587] on button "Click to confirm" at bounding box center [1002, 585] width 244 height 25
click at [968, 578] on button "Order now" at bounding box center [1002, 585] width 244 height 25
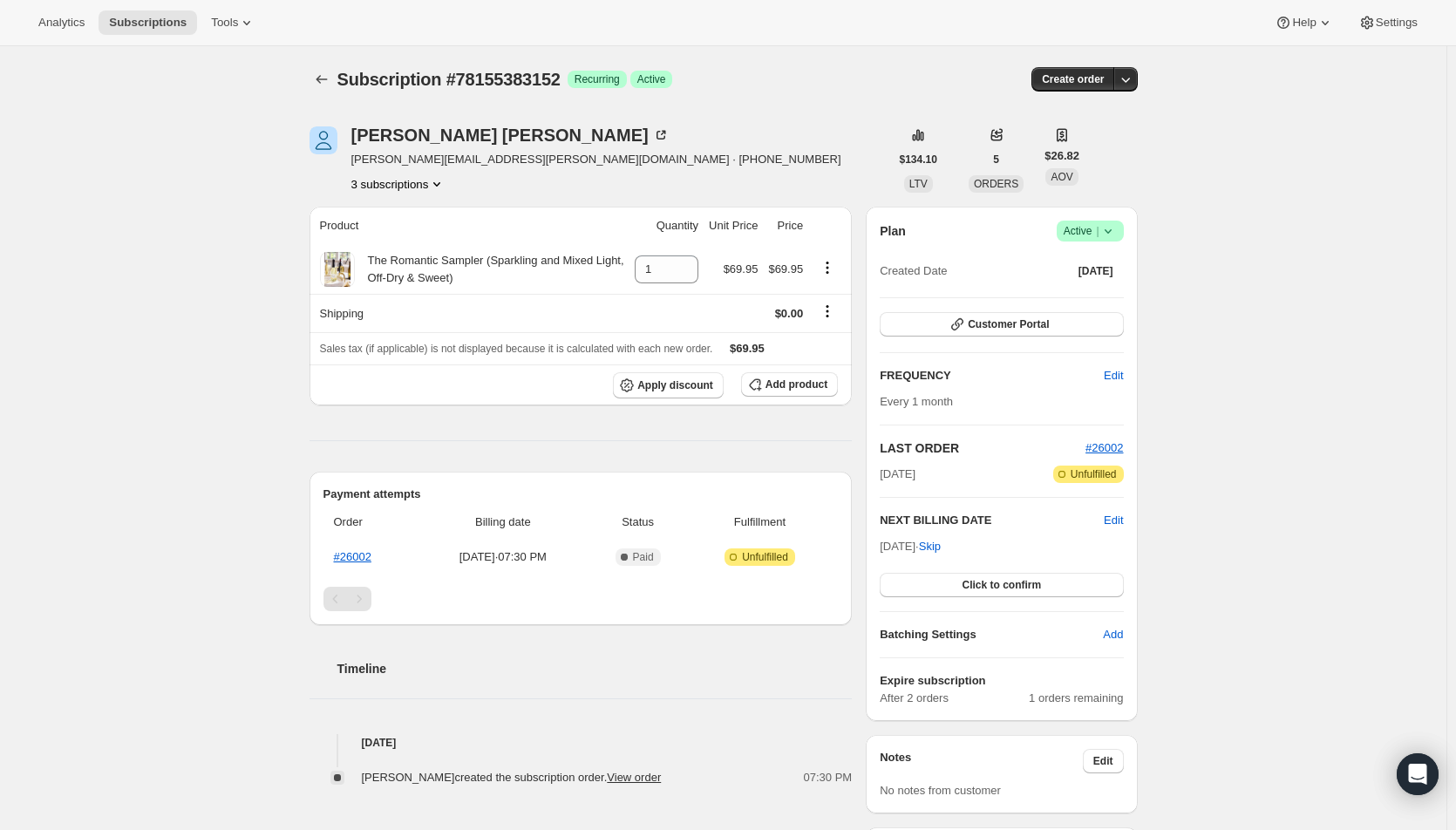
click at [968, 578] on span "Click to confirm" at bounding box center [1001, 584] width 79 height 14
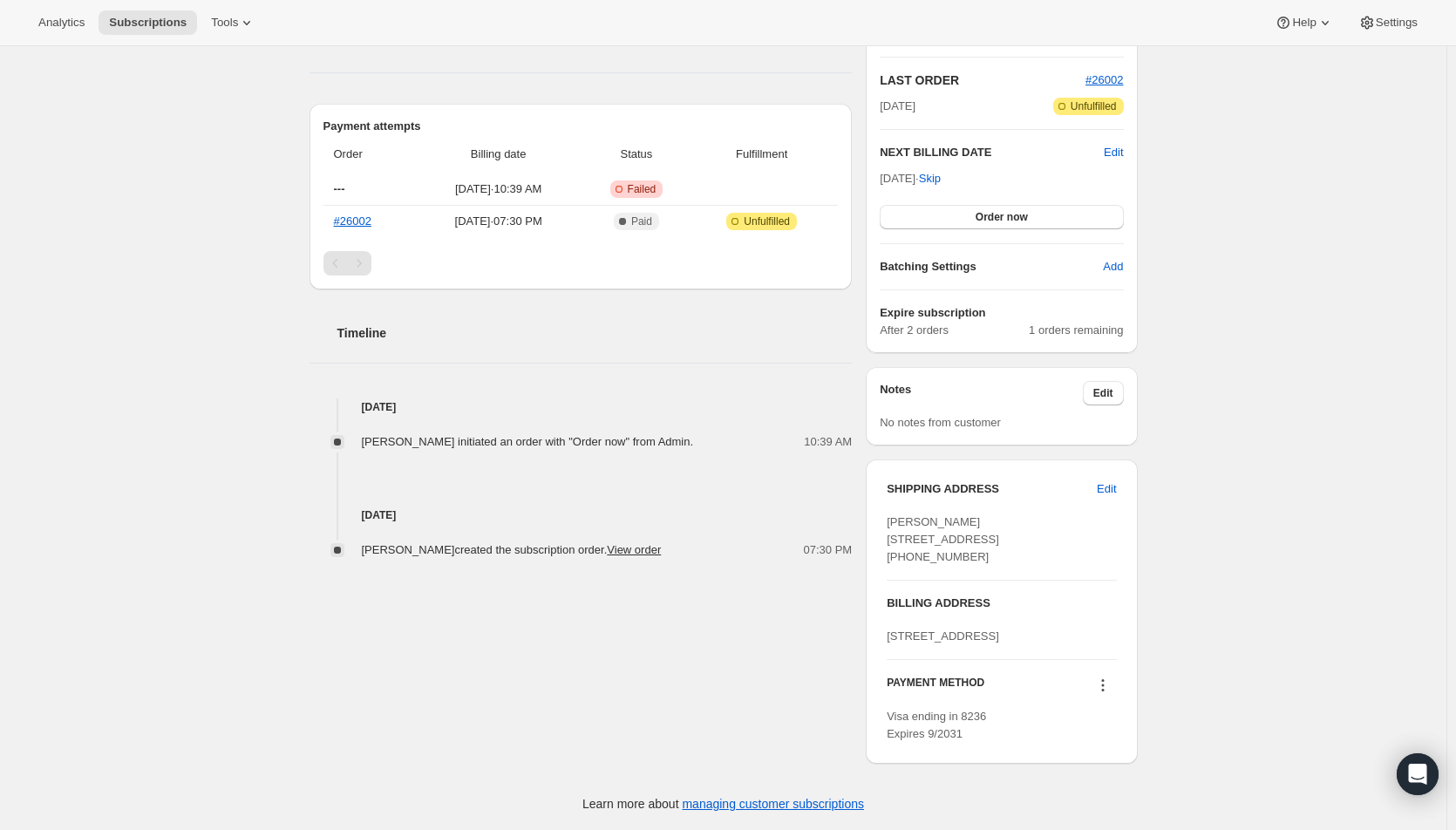
scroll to position [436, 0]
click at [1103, 687] on icon at bounding box center [1103, 685] width 17 height 17
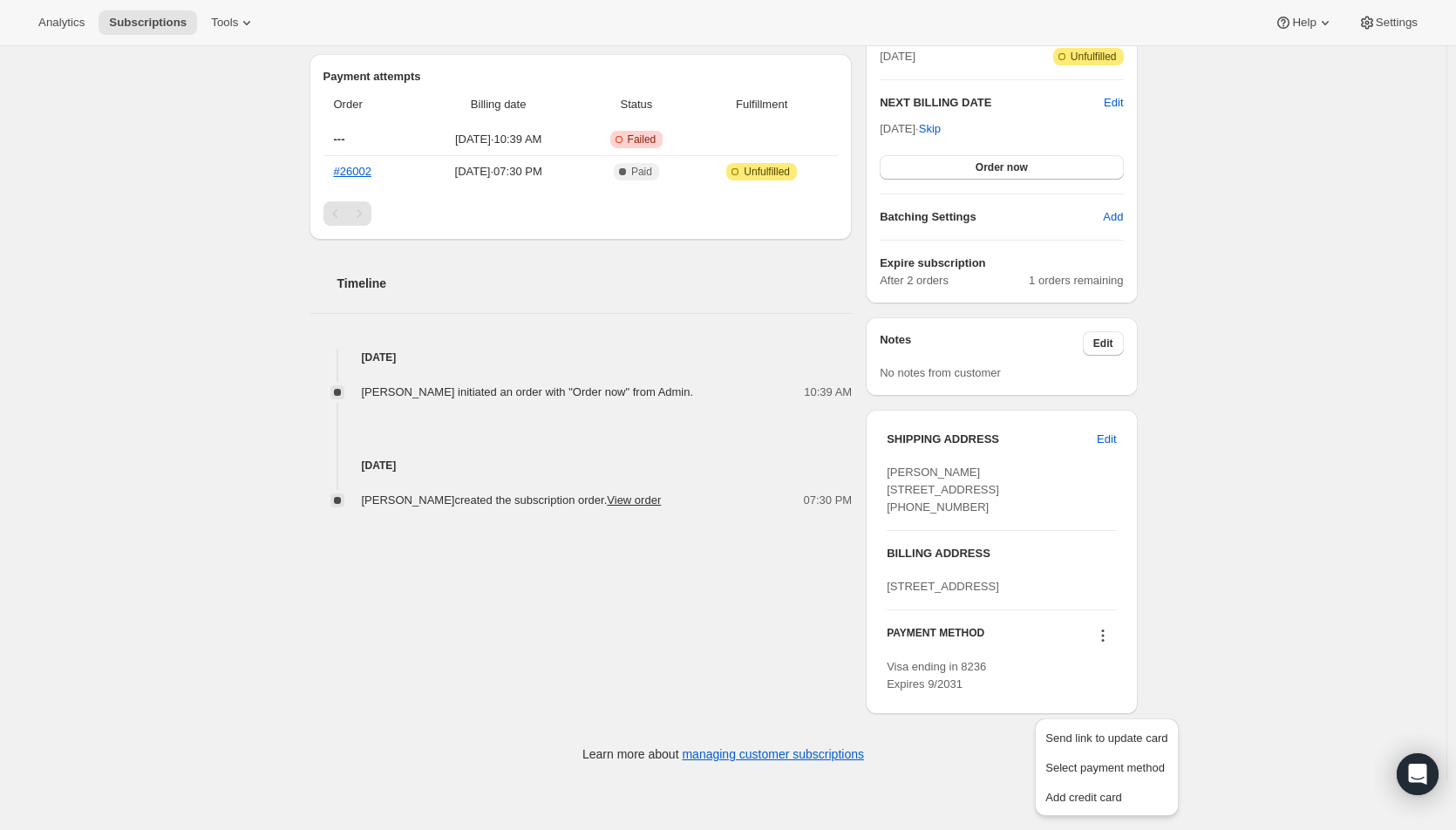
click at [1109, 731] on span "Send link to update card" at bounding box center [1107, 738] width 122 height 13
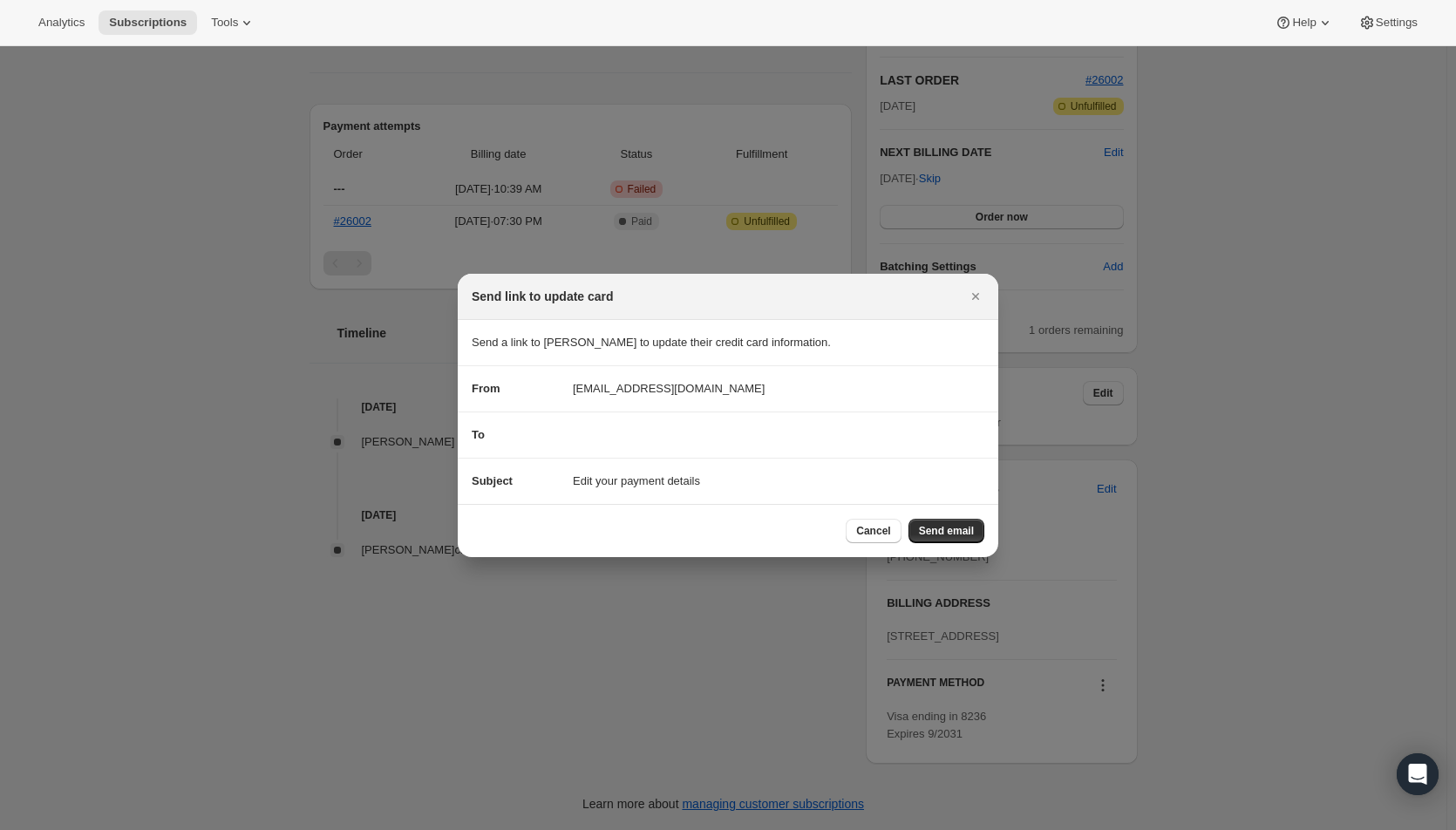
click at [959, 528] on span "Send email" at bounding box center [947, 530] width 55 height 14
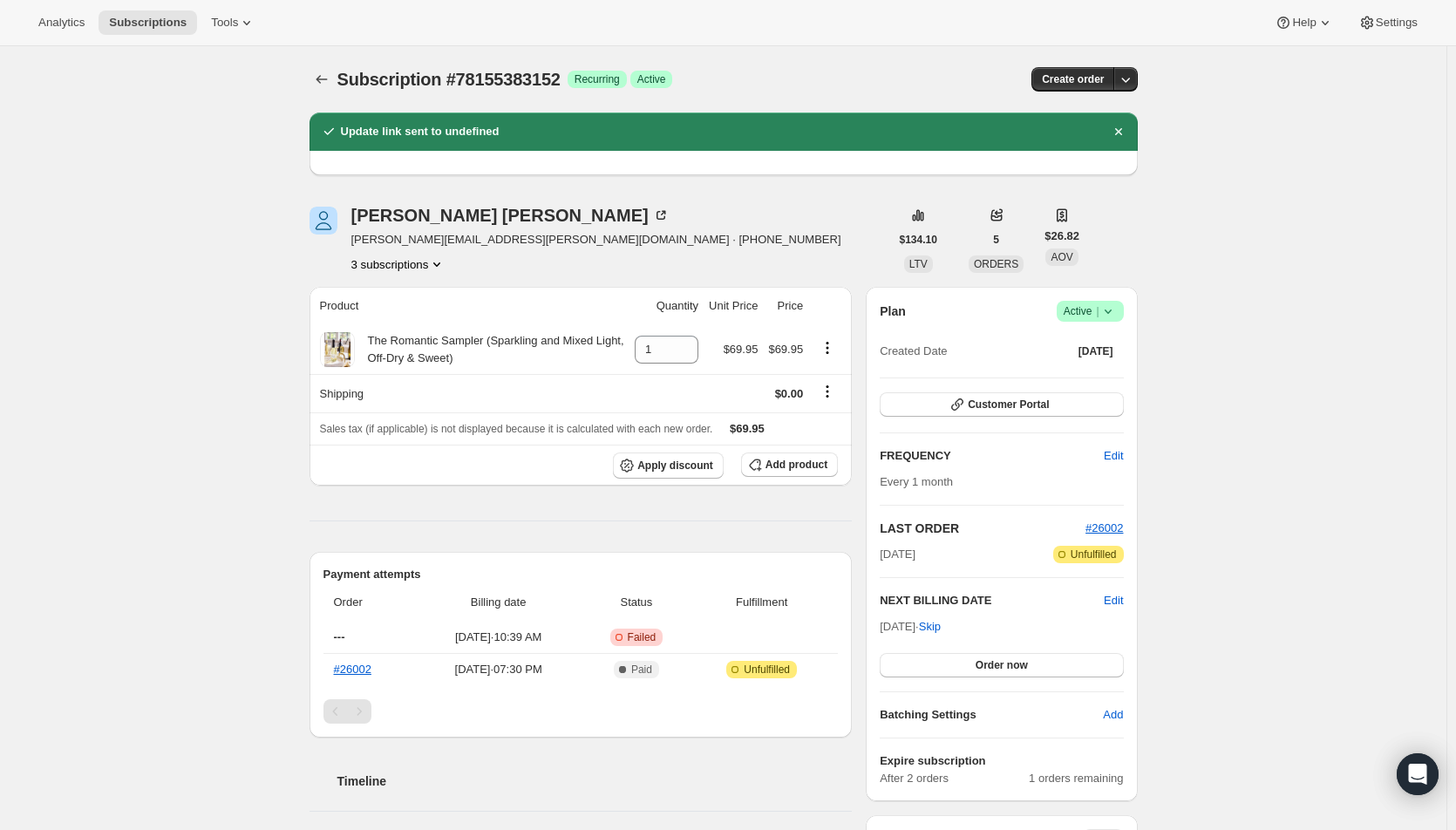
scroll to position [436, 0]
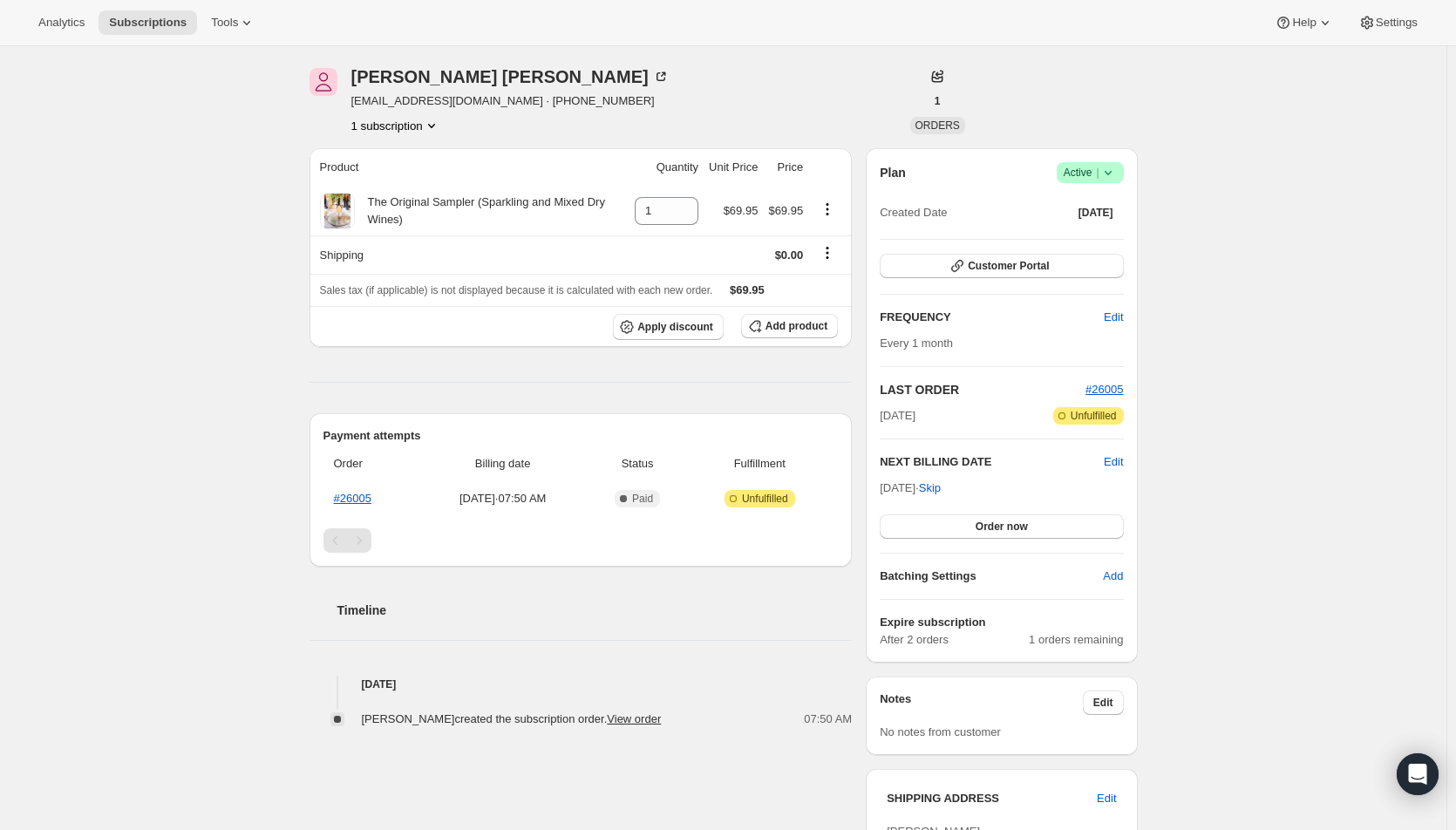
scroll to position [88, 0]
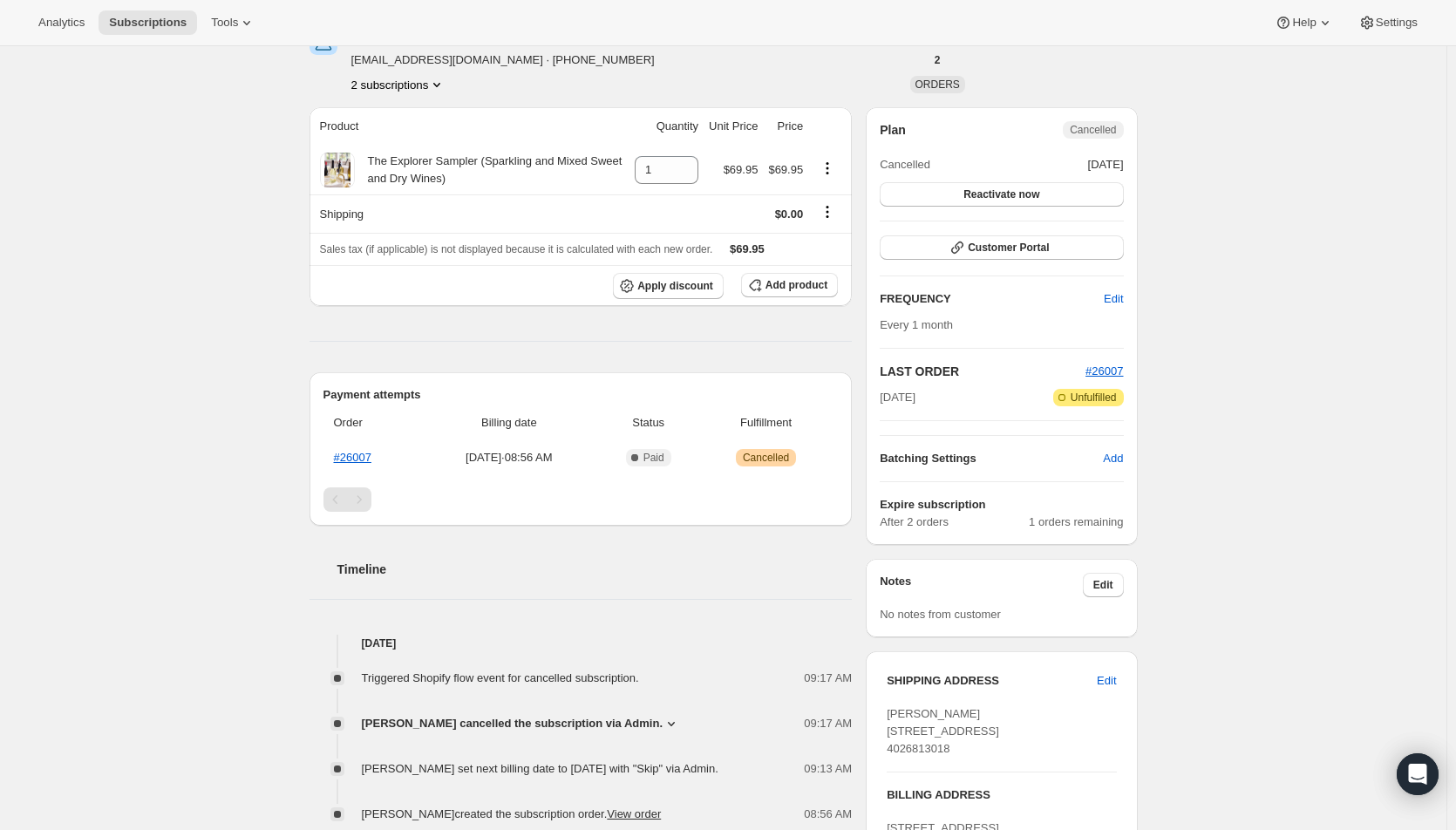
scroll to position [98, 0]
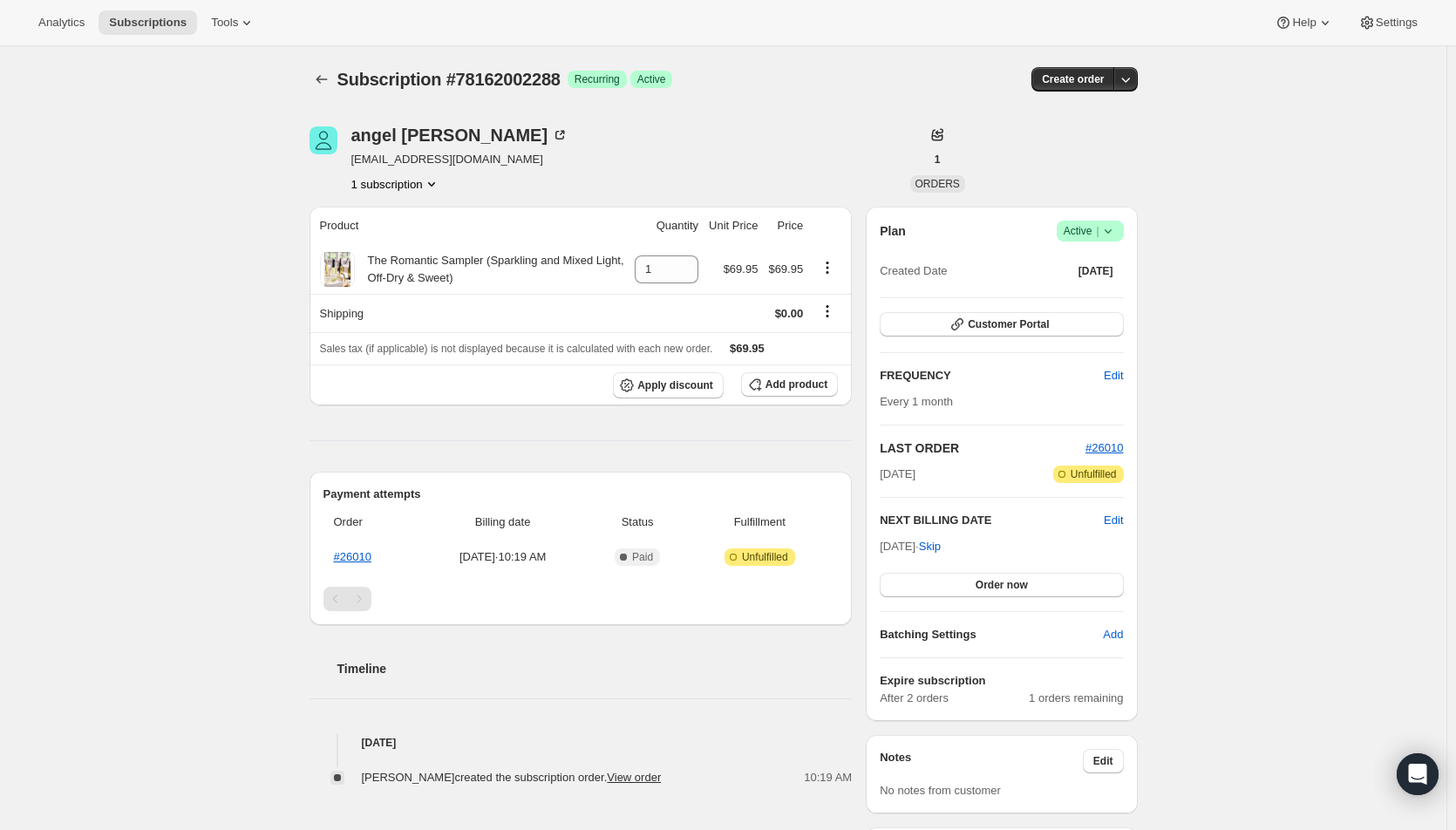
click at [987, 578] on span "Order now" at bounding box center [1002, 584] width 52 height 14
click at [987, 578] on span "Click to confirm" at bounding box center [1001, 584] width 79 height 14
click at [283, 368] on div "Subscription #78162002288. This page is ready Subscription #78162002288 Success…" at bounding box center [723, 634] width 1446 height 1176
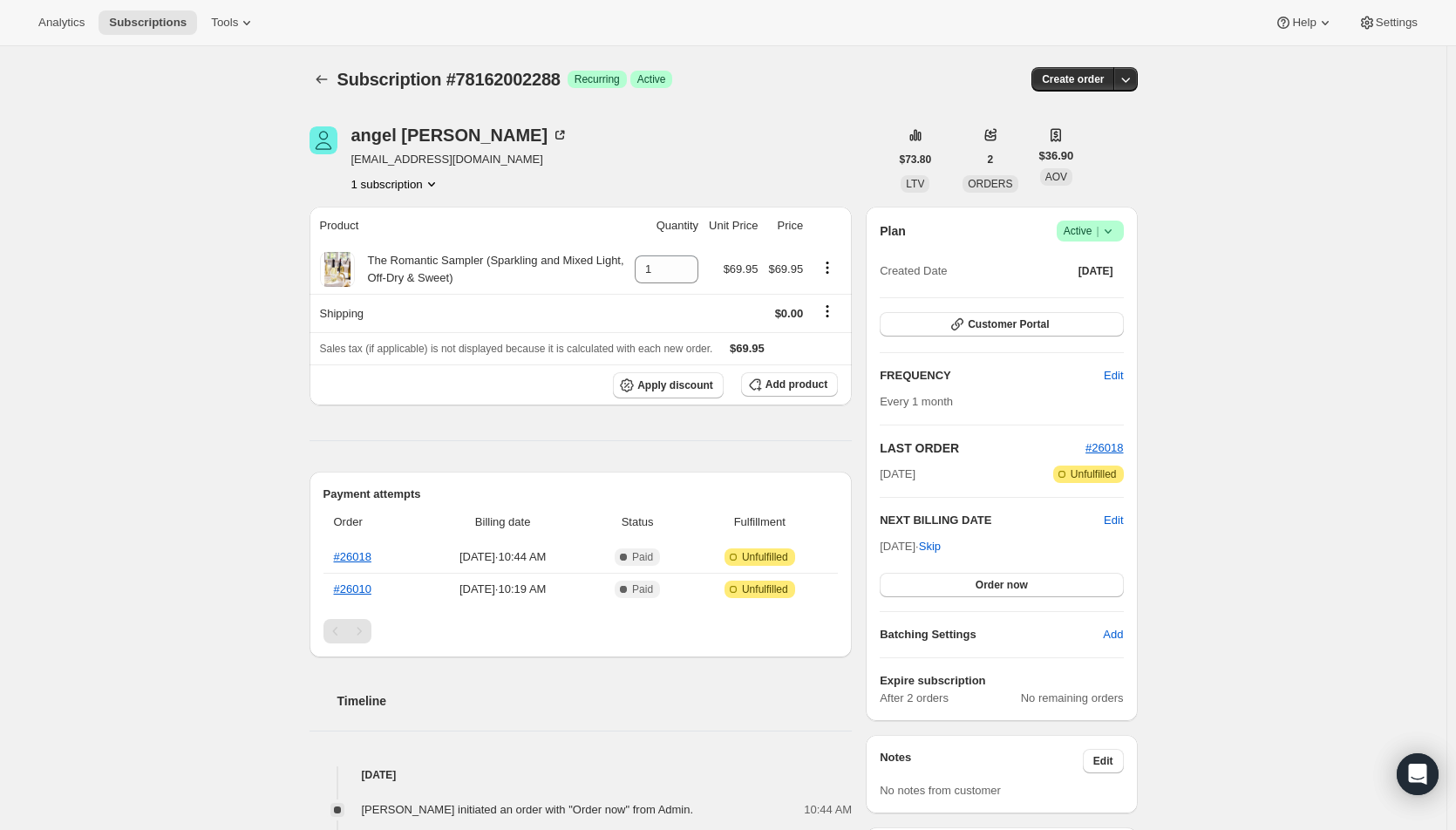
click at [1289, 347] on div "Subscription #78162002288. This page is ready Subscription #78162002288 Success…" at bounding box center [723, 631] width 1446 height 1169
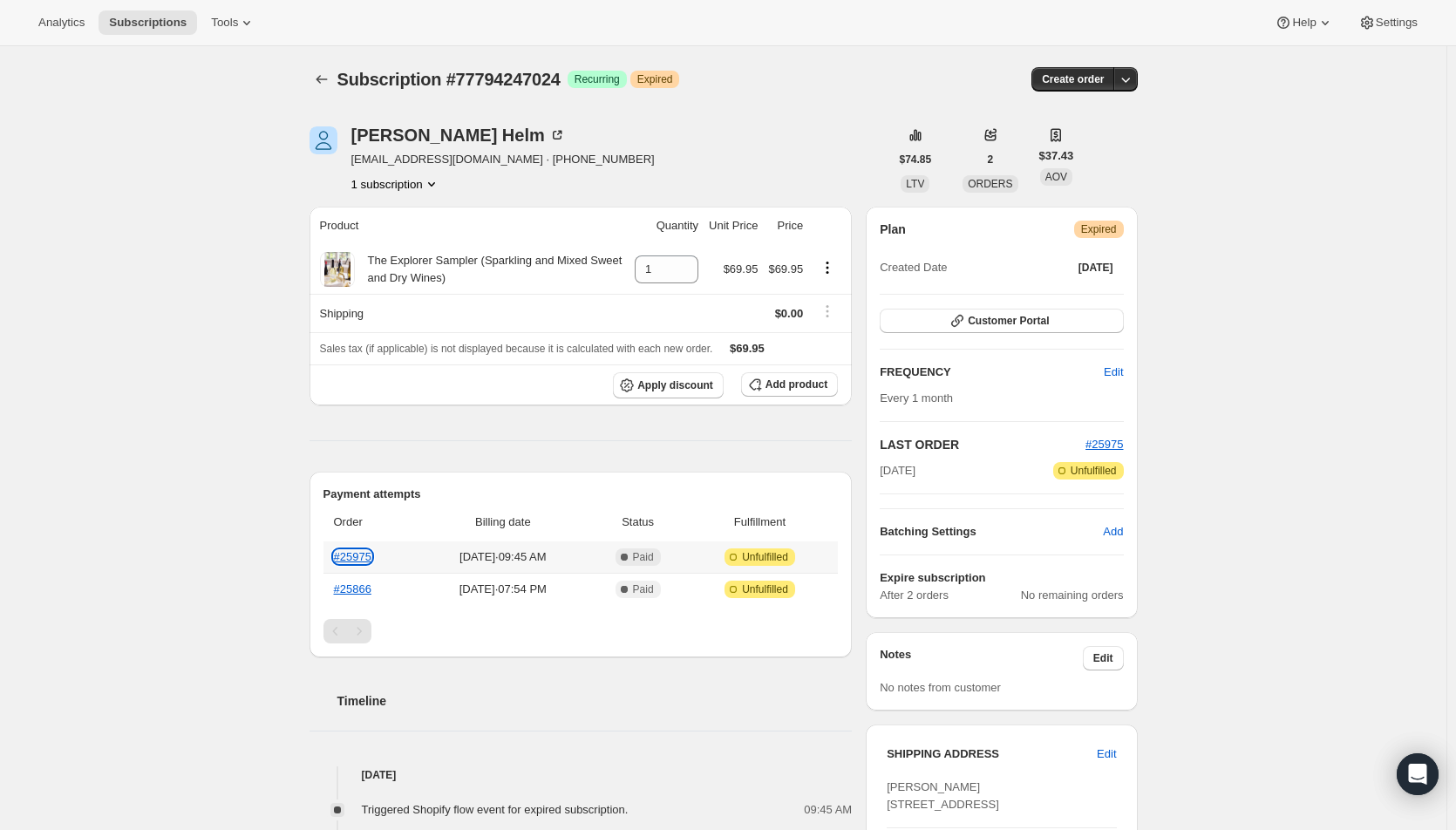
click at [357, 554] on link "#25975" at bounding box center [352, 557] width 37 height 13
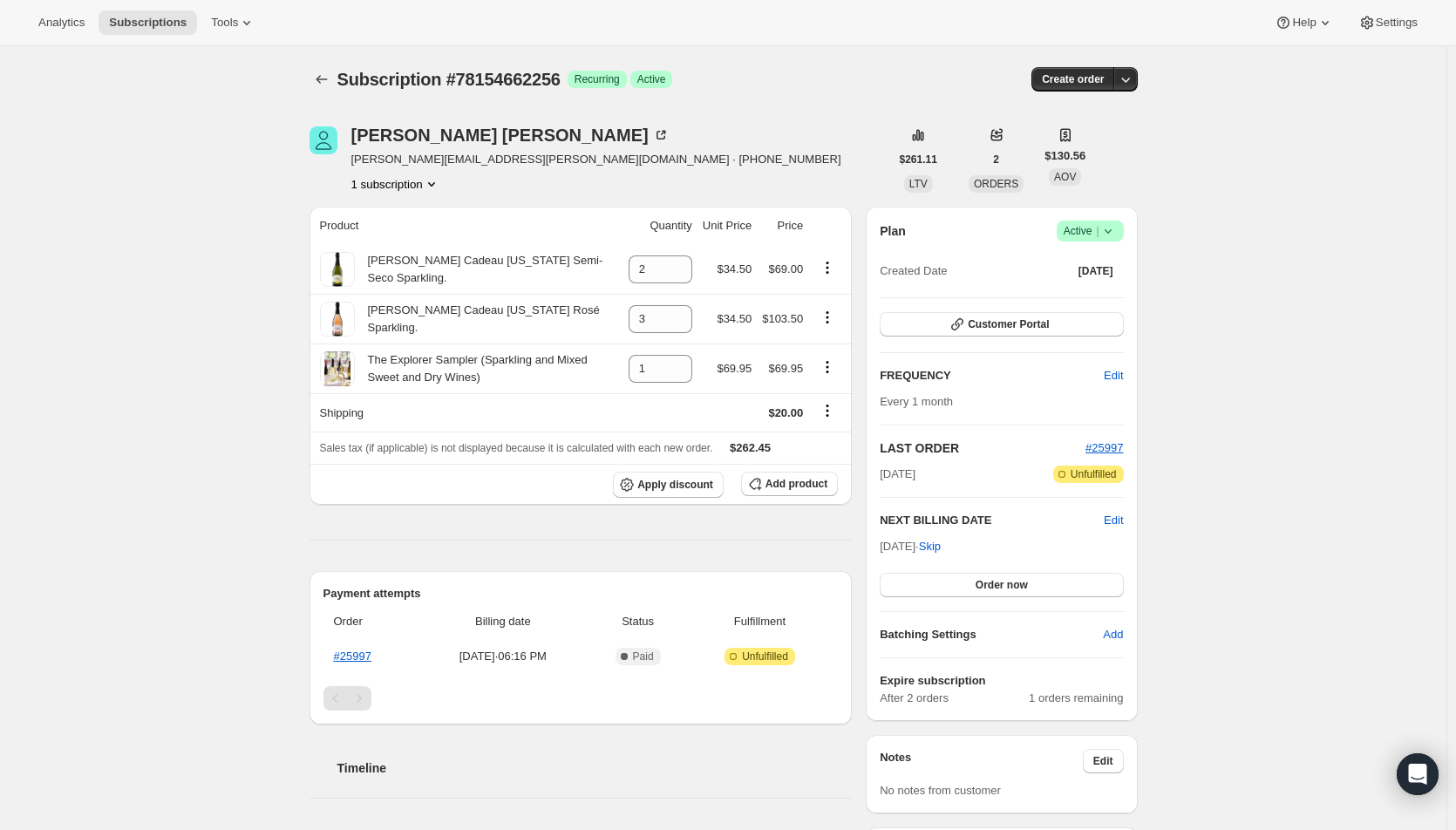
click at [999, 585] on span "Order now" at bounding box center [1002, 584] width 52 height 14
click at [999, 585] on span "Click to confirm" at bounding box center [1001, 584] width 79 height 14
